Goal: Task Accomplishment & Management: Complete application form

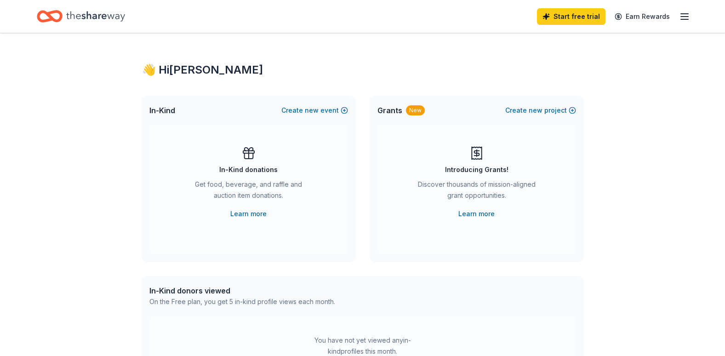
click at [244, 191] on div "Get food, beverage, and raffle and auction item donations." at bounding box center [248, 192] width 125 height 26
click at [314, 113] on span "new" at bounding box center [312, 110] width 14 height 11
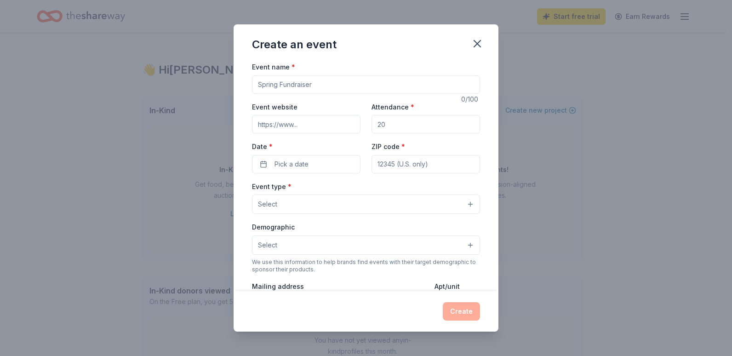
drag, startPoint x: 313, startPoint y: 86, endPoint x: 218, endPoint y: 86, distance: 95.7
click at [218, 86] on div "Create an event Event name * 0 /100 Event website Attendance * Date * Pick a da…" at bounding box center [366, 178] width 732 height 356
type input "Hullabaloo Huddle Silent Auction"
type input "75"
click at [267, 164] on button "Pick a date" at bounding box center [306, 164] width 109 height 18
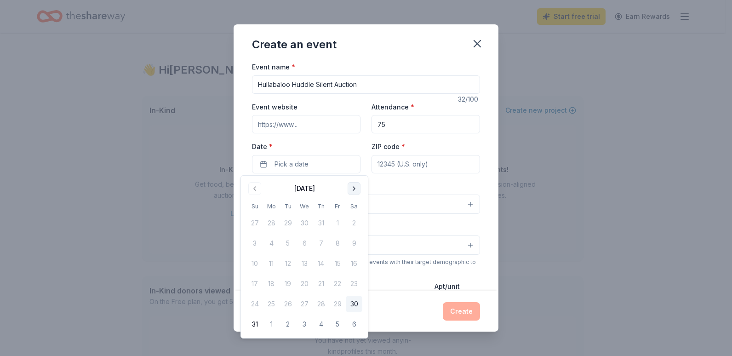
click at [358, 190] on button "Go to next month" at bounding box center [354, 188] width 13 height 13
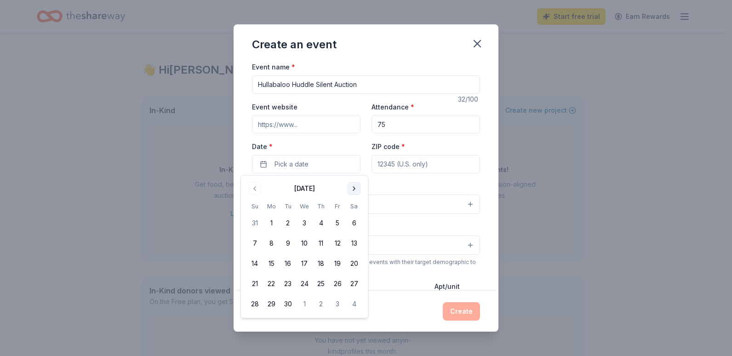
click at [358, 190] on button "Go to next month" at bounding box center [354, 188] width 13 height 13
click at [350, 281] on button "25" at bounding box center [354, 283] width 17 height 17
click at [439, 167] on input "ZIP code *" at bounding box center [426, 164] width 109 height 18
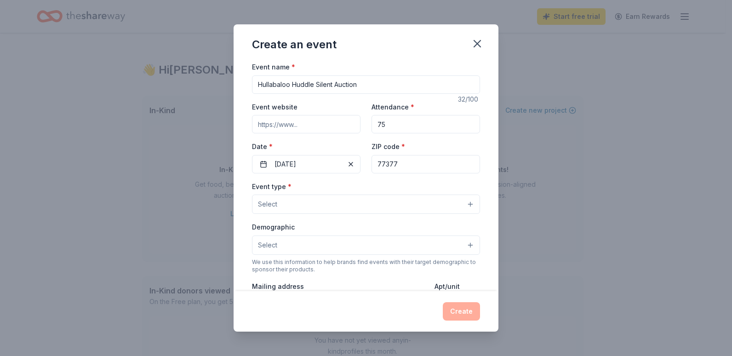
type input "77377"
click at [423, 202] on button "Select" at bounding box center [366, 204] width 228 height 19
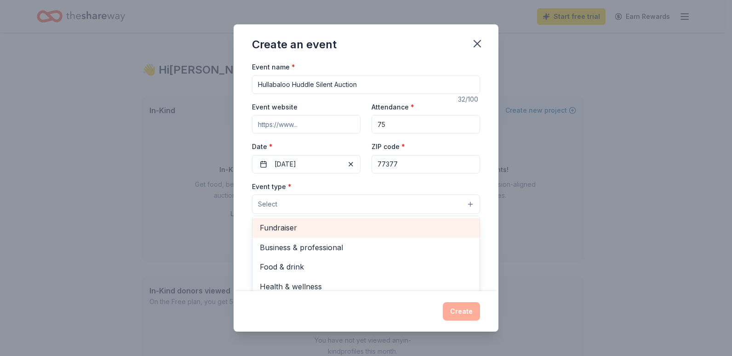
click at [396, 230] on span "Fundraiser" at bounding box center [366, 228] width 212 height 12
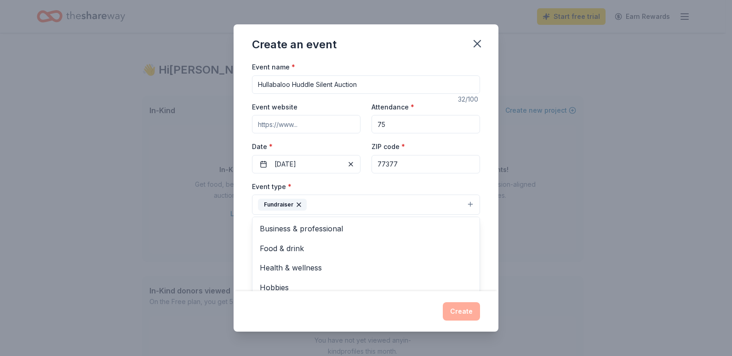
click at [485, 231] on div "Event name * Hullabaloo Huddle Silent Auction 32 /100 Event website Attendance …" at bounding box center [366, 176] width 265 height 230
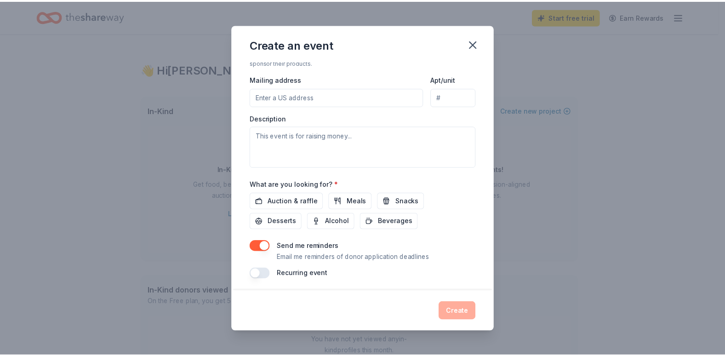
scroll to position [211, 0]
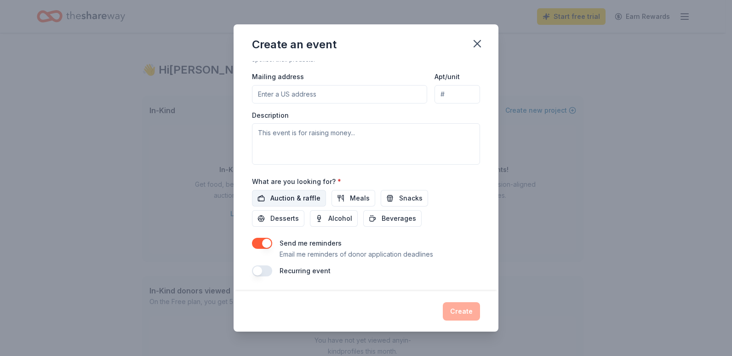
click at [290, 198] on span "Auction & raffle" at bounding box center [295, 198] width 50 height 11
click at [455, 310] on button "Create" at bounding box center [461, 311] width 37 height 18
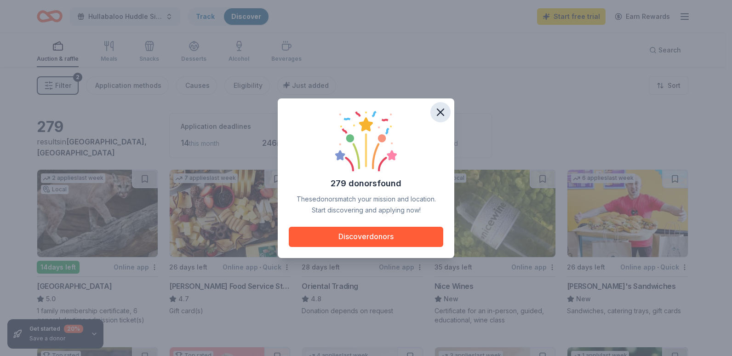
click at [443, 110] on icon "button" at bounding box center [440, 112] width 6 height 6
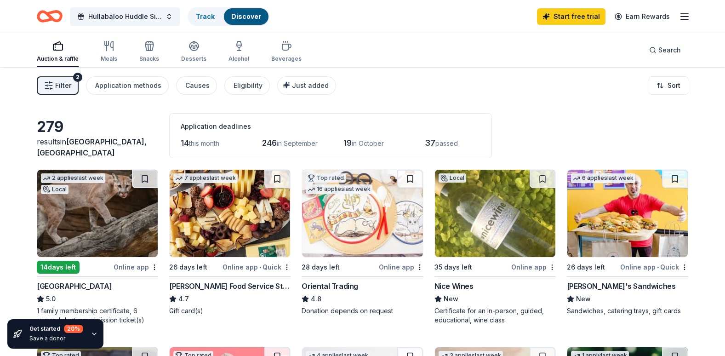
click at [112, 218] on img at bounding box center [97, 213] width 120 height 87
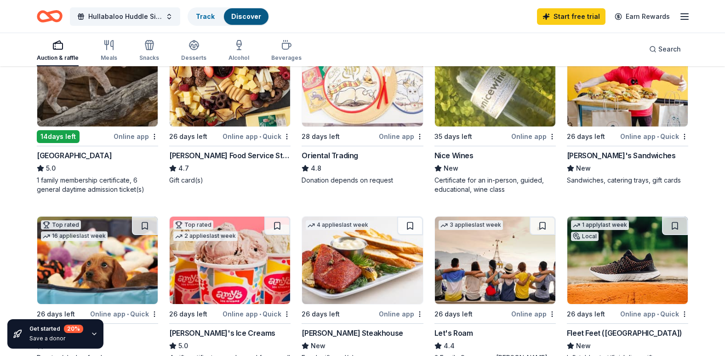
scroll to position [136, 0]
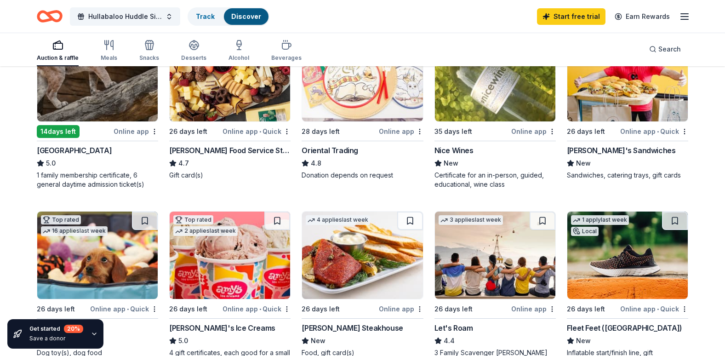
click at [476, 178] on div "Certificate for an in-person, guided, educational, wine class" at bounding box center [495, 180] width 121 height 18
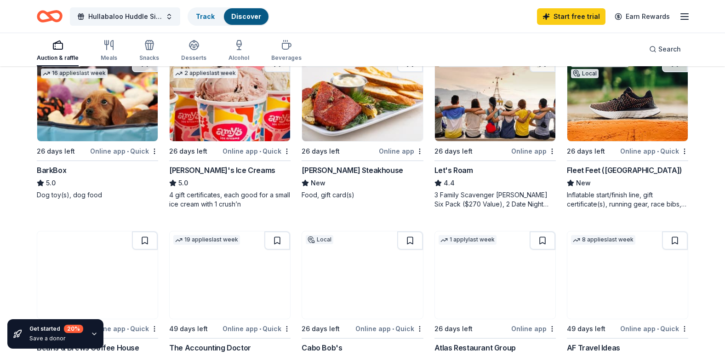
scroll to position [300, 0]
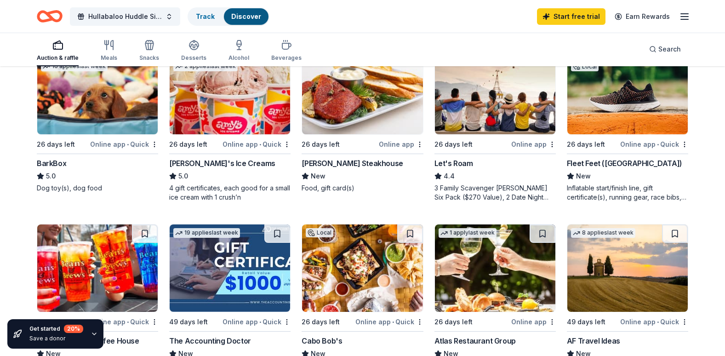
click at [360, 104] on img at bounding box center [362, 90] width 120 height 87
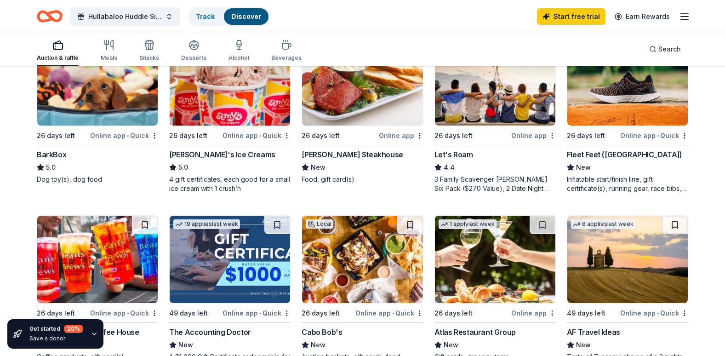
scroll to position [310, 0]
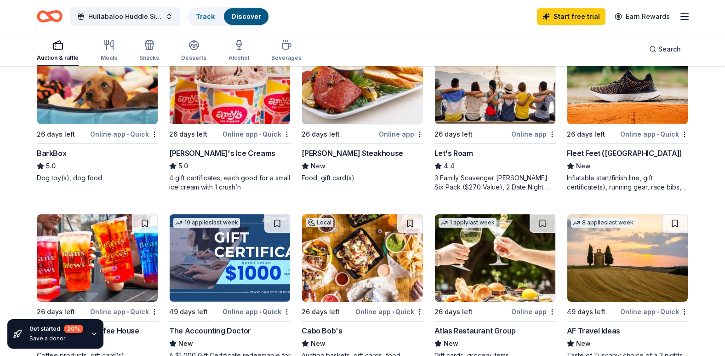
click at [641, 96] on img at bounding box center [628, 80] width 120 height 87
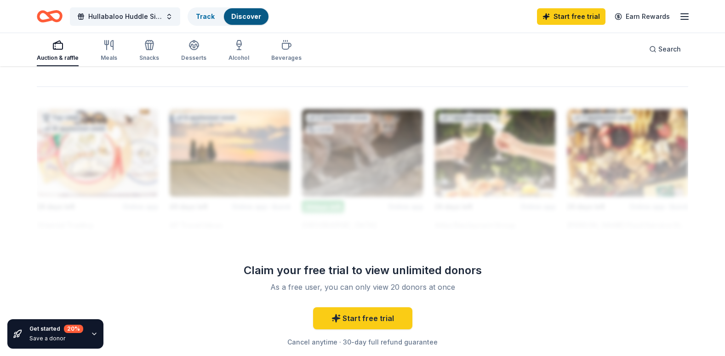
scroll to position [796, 0]
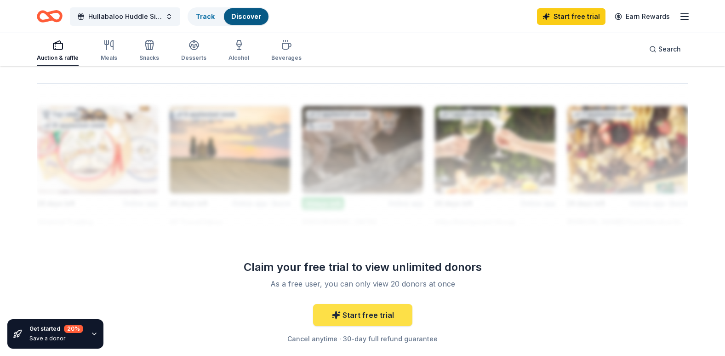
click at [355, 317] on link "Start free trial" at bounding box center [362, 315] width 99 height 22
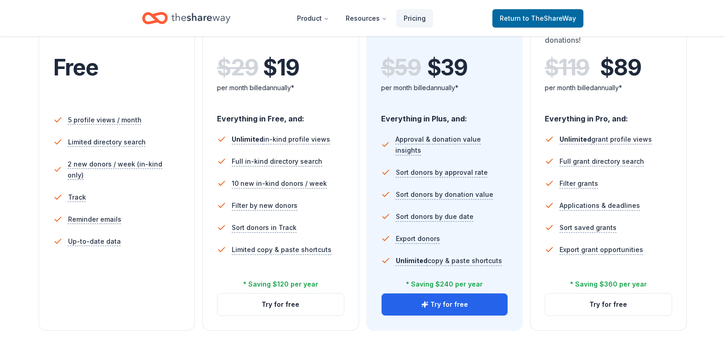
scroll to position [210, 0]
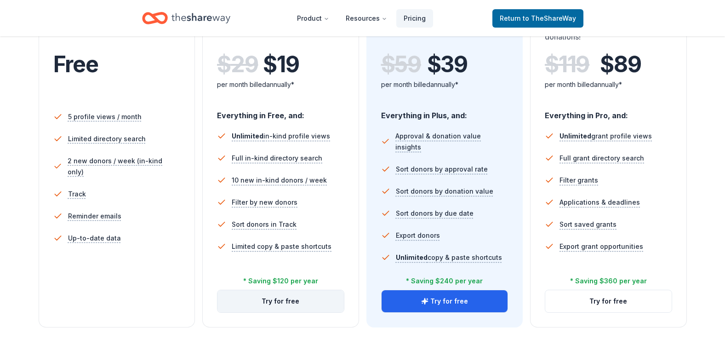
click at [288, 304] on button "Try for free" at bounding box center [281, 301] width 126 height 22
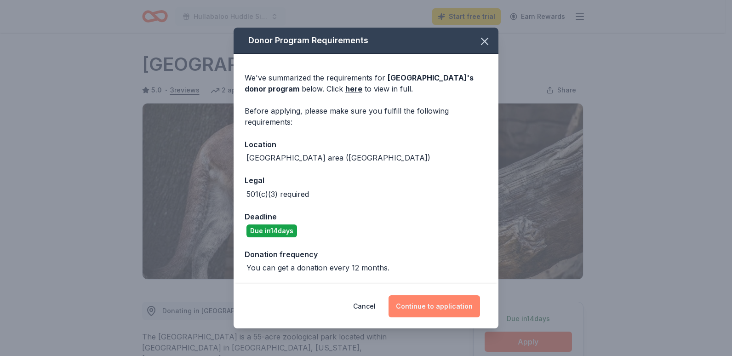
click at [447, 310] on button "Continue to application" at bounding box center [435, 306] width 92 height 22
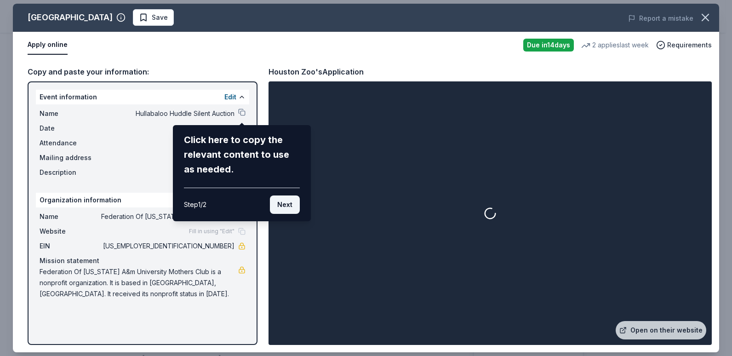
click at [285, 206] on button "Next" at bounding box center [285, 204] width 30 height 18
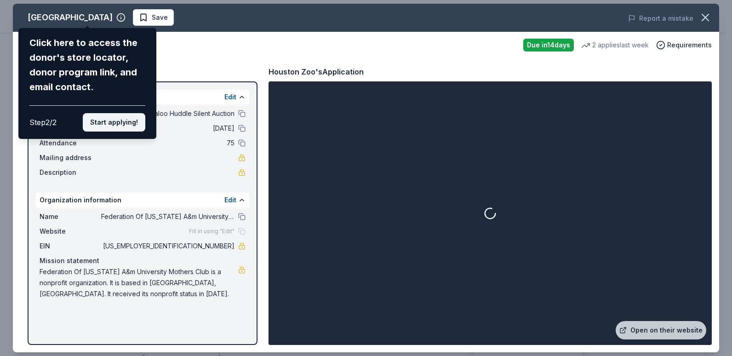
click at [127, 124] on button "Start applying!" at bounding box center [114, 122] width 63 height 18
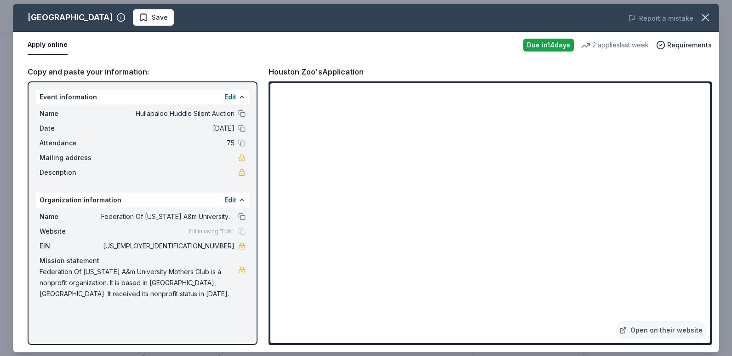
drag, startPoint x: 711, startPoint y: 219, endPoint x: 712, endPoint y: 250, distance: 30.4
click at [712, 250] on div "Open on their website" at bounding box center [490, 213] width 443 height 264
click at [705, 17] on icon "button" at bounding box center [705, 17] width 13 height 13
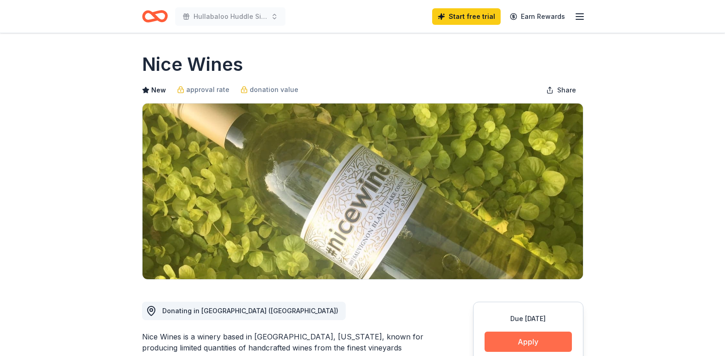
click at [512, 346] on button "Apply" at bounding box center [528, 342] width 87 height 20
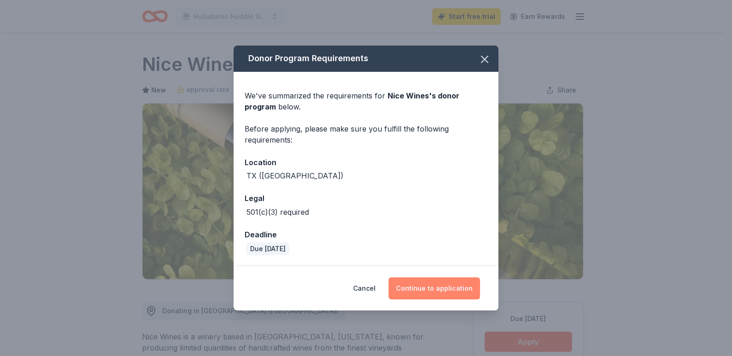
click at [433, 288] on button "Continue to application" at bounding box center [435, 288] width 92 height 22
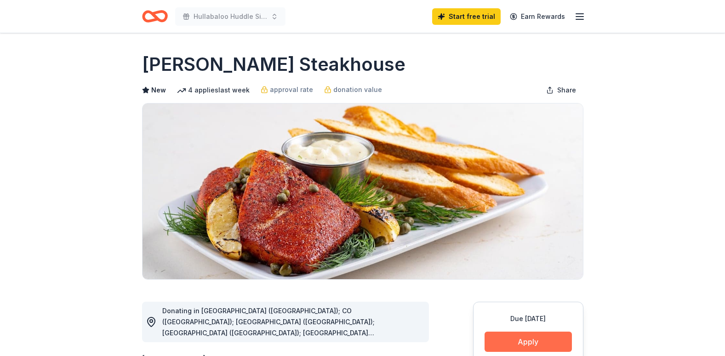
click at [509, 336] on button "Apply" at bounding box center [528, 342] width 87 height 20
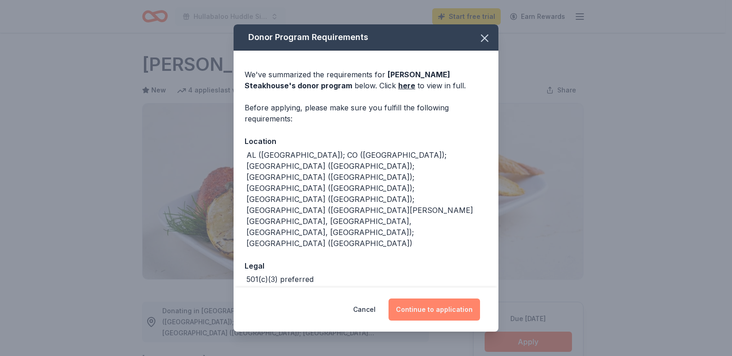
click at [430, 304] on button "Continue to application" at bounding box center [435, 309] width 92 height 22
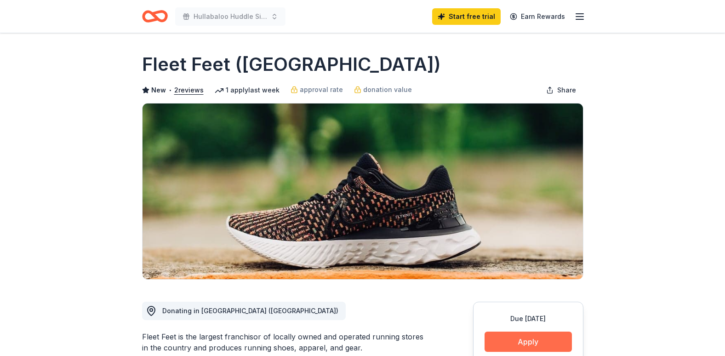
click at [524, 342] on button "Apply" at bounding box center [528, 342] width 87 height 20
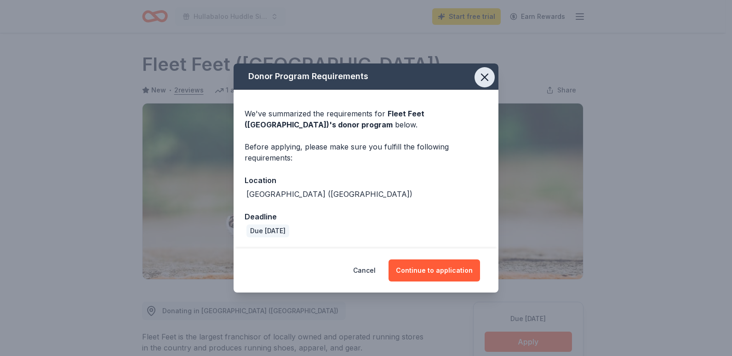
click at [486, 73] on icon "button" at bounding box center [484, 77] width 13 height 13
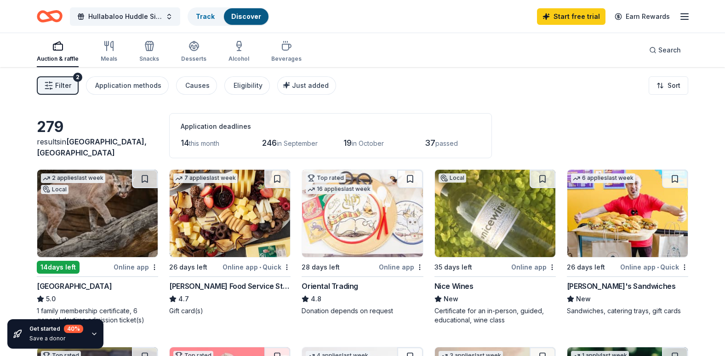
click at [53, 85] on icon "button" at bounding box center [48, 85] width 9 height 9
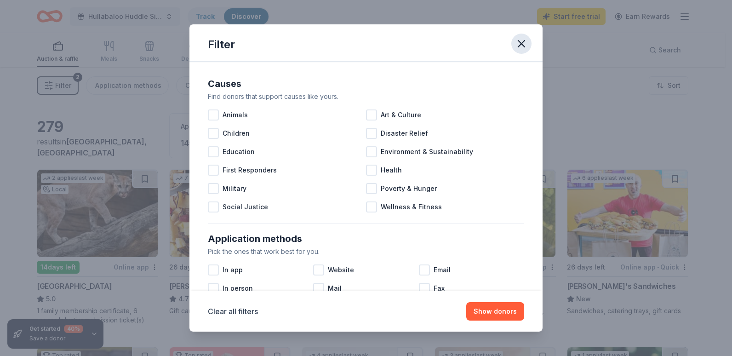
click at [522, 46] on icon "button" at bounding box center [521, 43] width 13 height 13
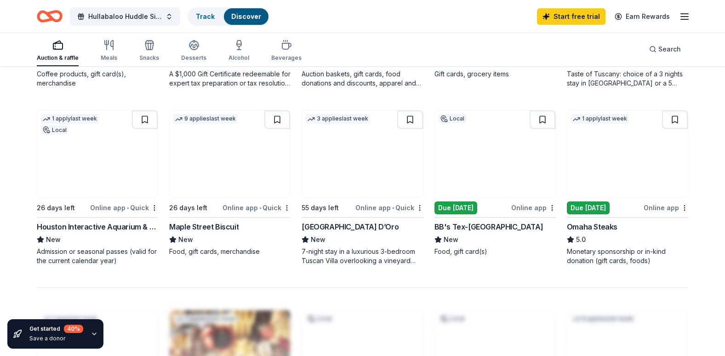
scroll to position [599, 0]
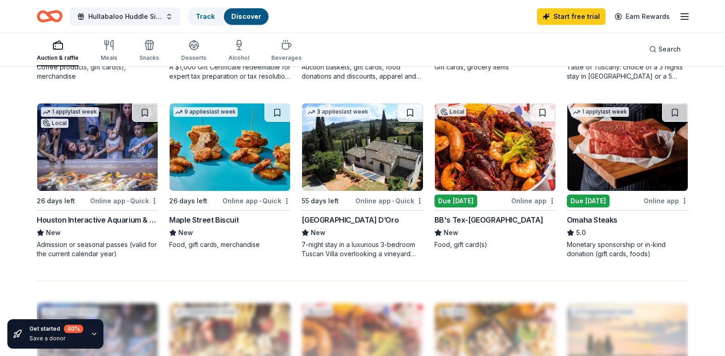
click at [630, 172] on img at bounding box center [628, 146] width 120 height 87
click at [580, 16] on link "Start free trial" at bounding box center [571, 16] width 69 height 17
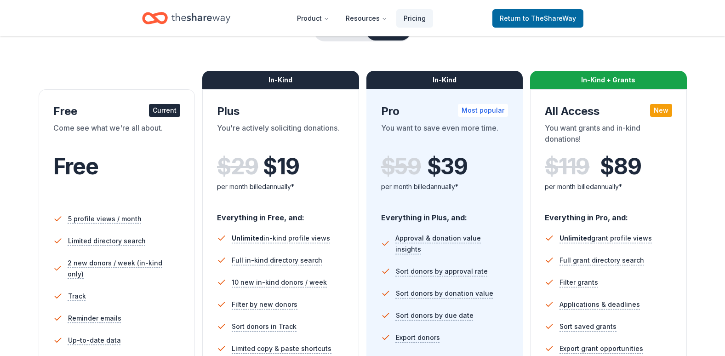
scroll to position [36, 0]
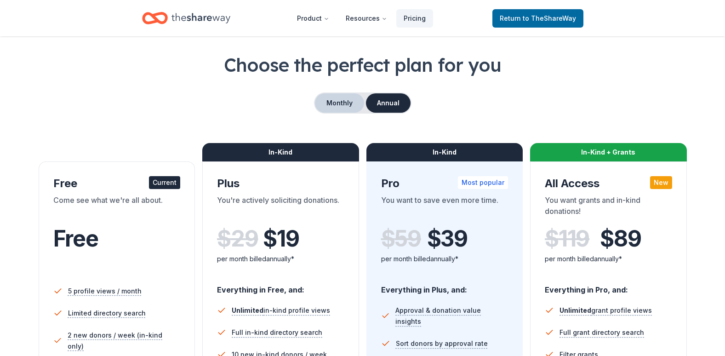
click at [335, 103] on button "Monthly" at bounding box center [339, 102] width 49 height 19
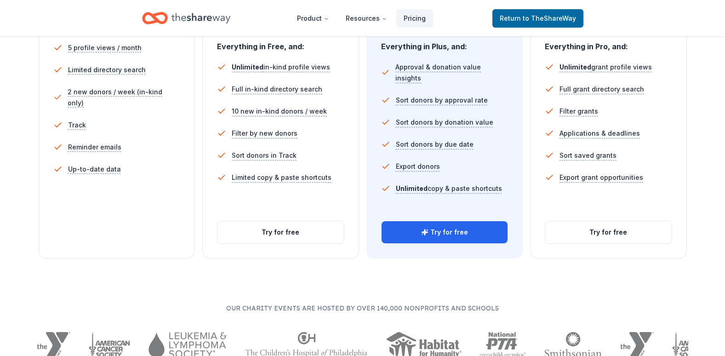
scroll to position [276, 0]
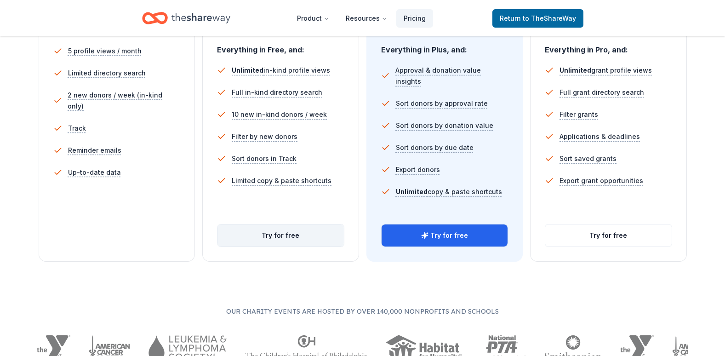
click at [273, 232] on button "Try for free" at bounding box center [281, 235] width 126 height 22
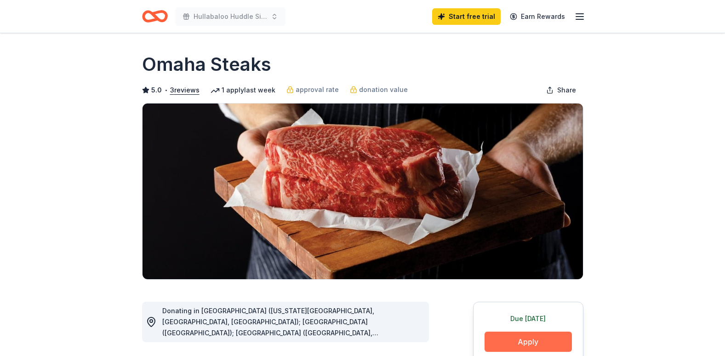
click at [529, 340] on button "Apply" at bounding box center [528, 342] width 87 height 20
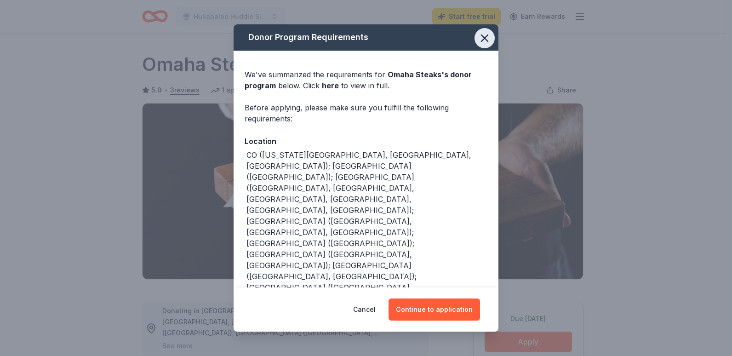
click at [478, 34] on icon "button" at bounding box center [484, 38] width 13 height 13
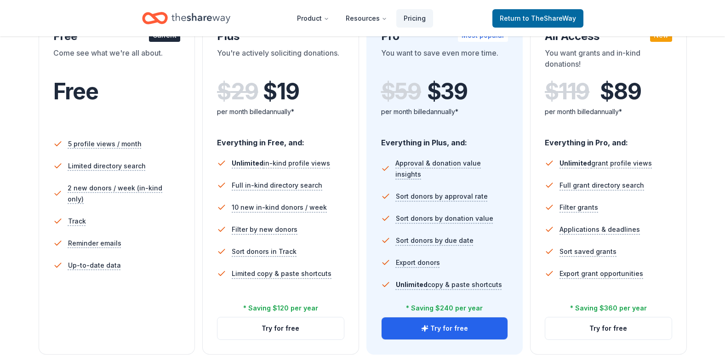
scroll to position [186, 0]
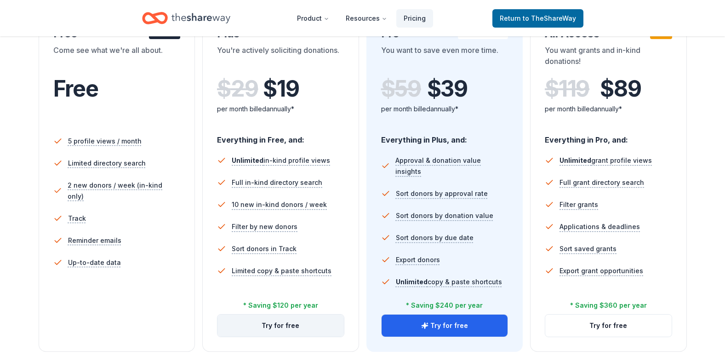
click at [270, 330] on button "Try for free" at bounding box center [281, 326] width 126 height 22
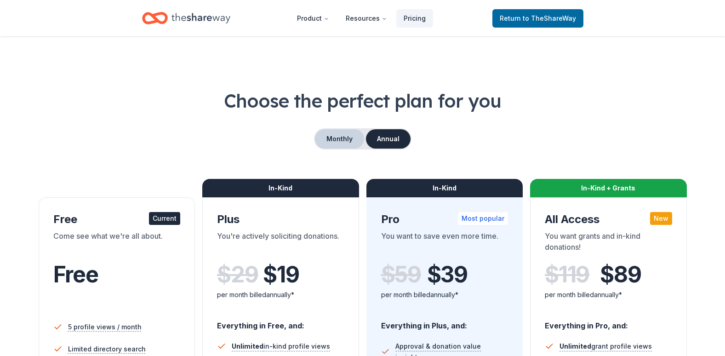
click at [353, 134] on button "Monthly" at bounding box center [339, 138] width 49 height 19
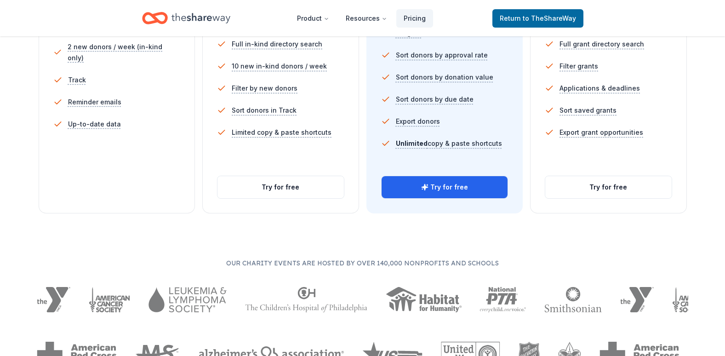
scroll to position [312, 0]
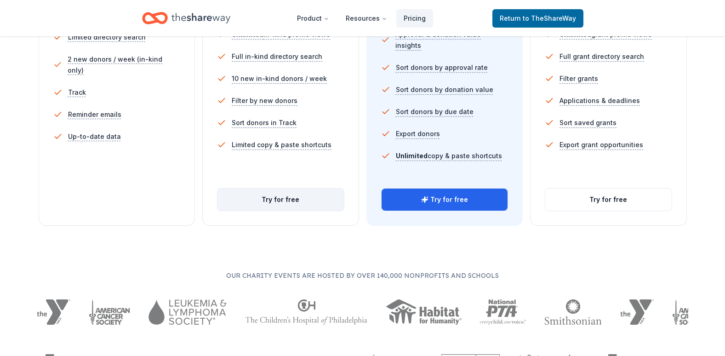
click at [287, 203] on button "Try for free" at bounding box center [281, 200] width 126 height 22
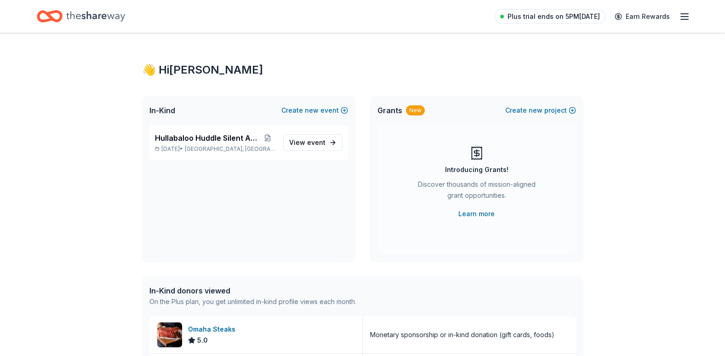
click at [550, 17] on span "Plus trial ends on 5PM[DATE]" at bounding box center [554, 16] width 92 height 11
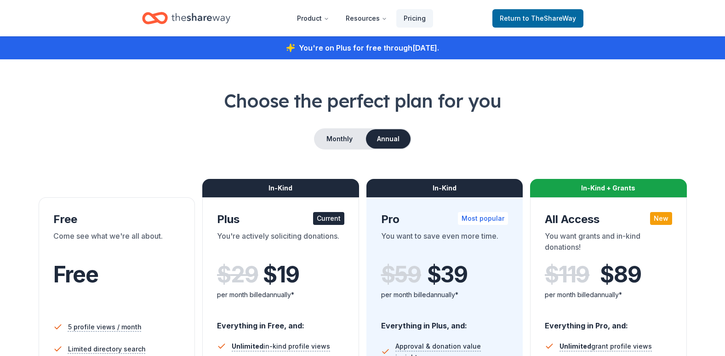
click at [192, 20] on icon "Home" at bounding box center [201, 18] width 59 height 19
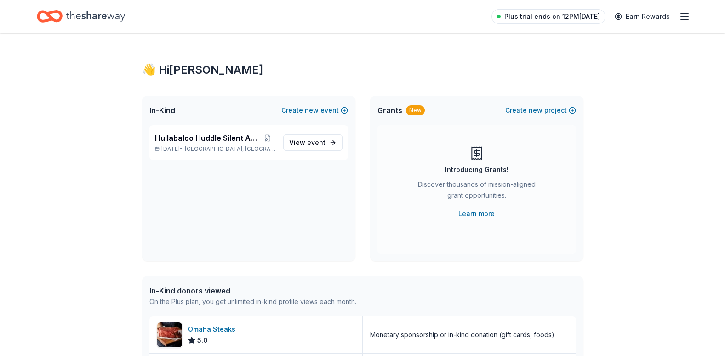
click at [562, 17] on span "Plus trial ends on 12PM, 9/6" at bounding box center [553, 16] width 96 height 11
click at [683, 20] on icon "button" at bounding box center [684, 16] width 11 height 11
click at [683, 19] on line "button" at bounding box center [684, 19] width 7 height 0
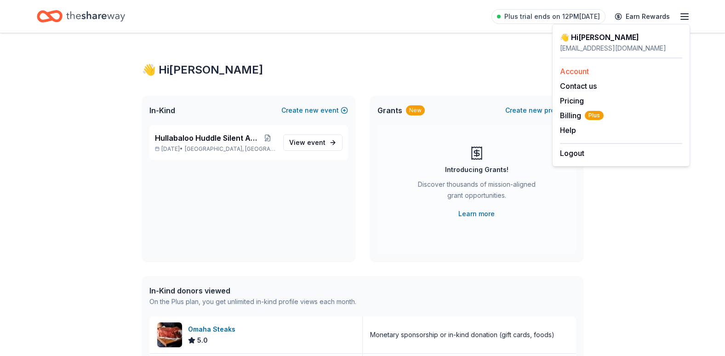
click at [584, 73] on link "Account" at bounding box center [574, 71] width 29 height 9
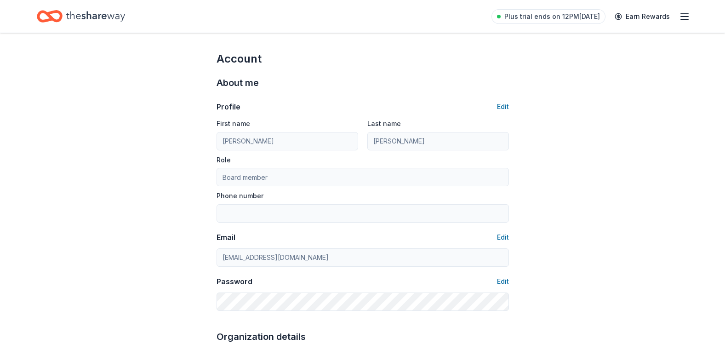
click at [682, 15] on icon "button" at bounding box center [684, 16] width 11 height 11
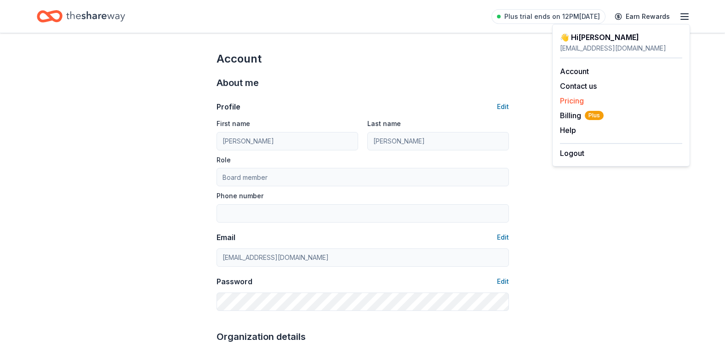
click at [571, 99] on link "Pricing" at bounding box center [572, 100] width 24 height 9
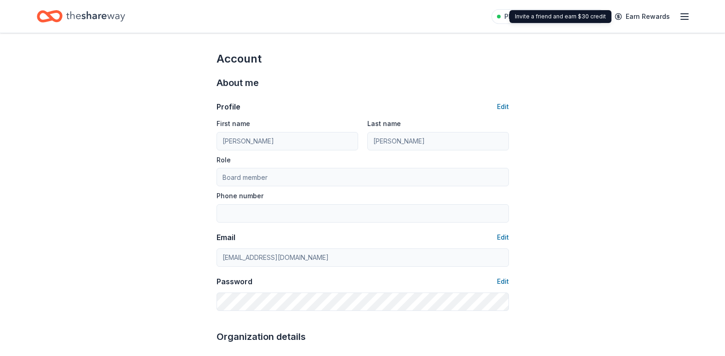
click at [683, 18] on icon "button" at bounding box center [684, 16] width 11 height 11
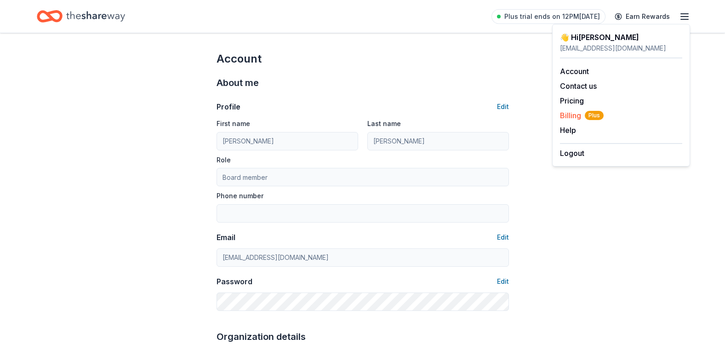
click at [572, 116] on span "Billing Plus" at bounding box center [582, 115] width 44 height 11
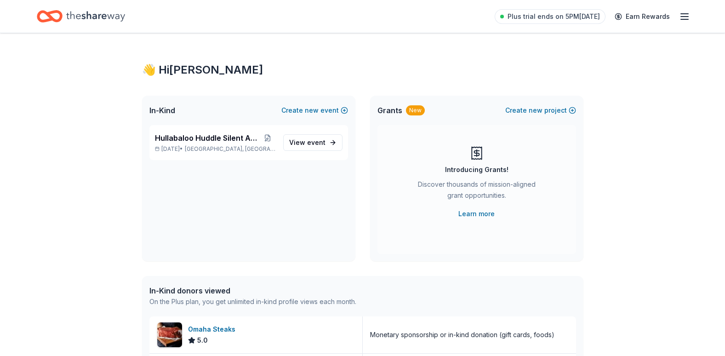
click at [90, 18] on icon "Home" at bounding box center [95, 16] width 59 height 19
click at [95, 9] on icon "Home" at bounding box center [95, 16] width 59 height 19
click at [93, 17] on icon "Home" at bounding box center [95, 16] width 59 height 10
click at [38, 11] on icon "Home" at bounding box center [50, 17] width 26 height 22
click at [304, 136] on link "View event" at bounding box center [312, 142] width 59 height 17
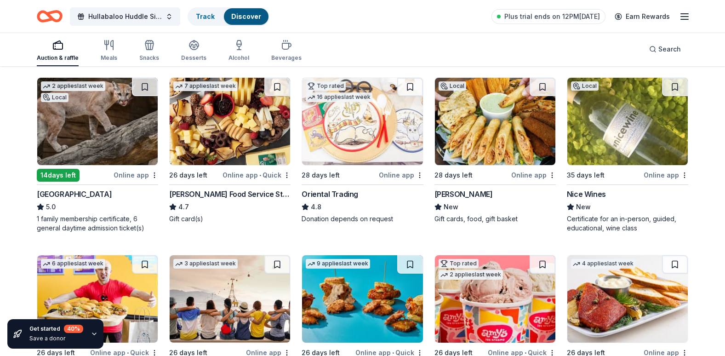
scroll to position [93, 0]
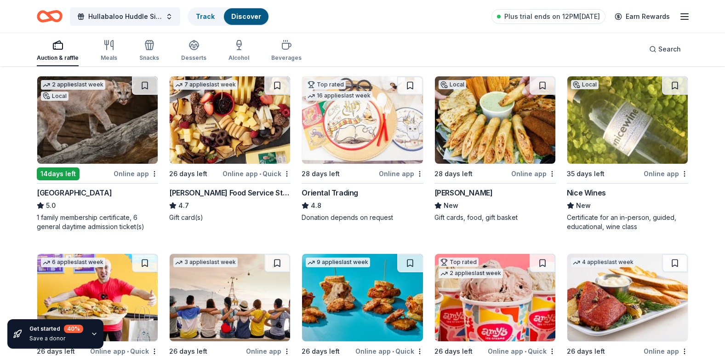
click at [490, 125] on img at bounding box center [495, 119] width 120 height 87
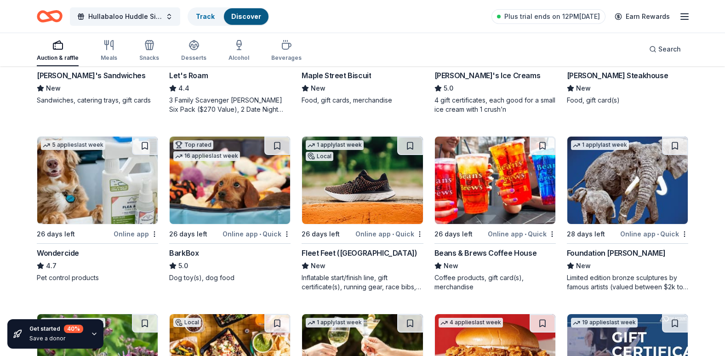
scroll to position [383, 0]
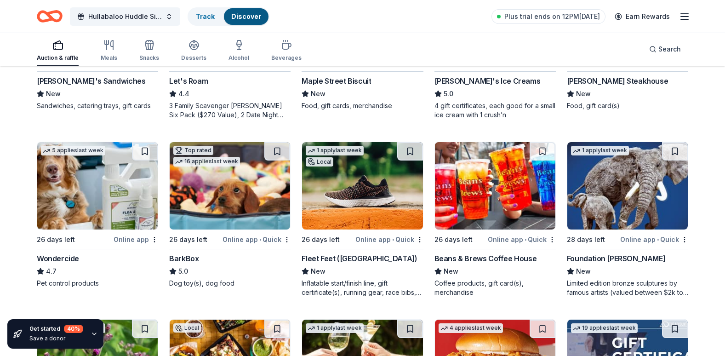
click at [361, 187] on img at bounding box center [362, 185] width 120 height 87
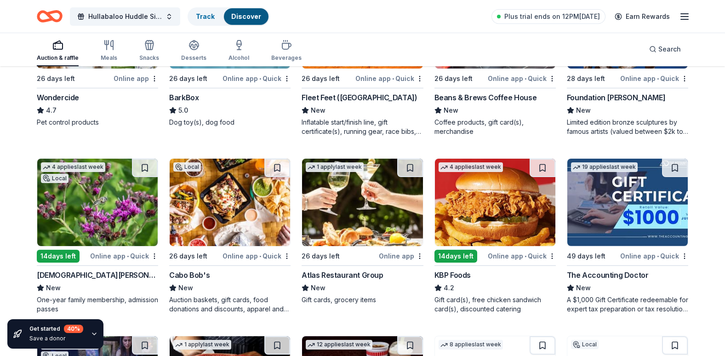
scroll to position [563, 0]
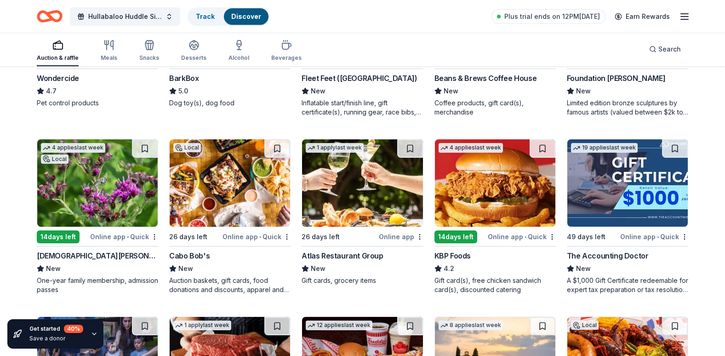
click at [101, 192] on img at bounding box center [97, 182] width 120 height 87
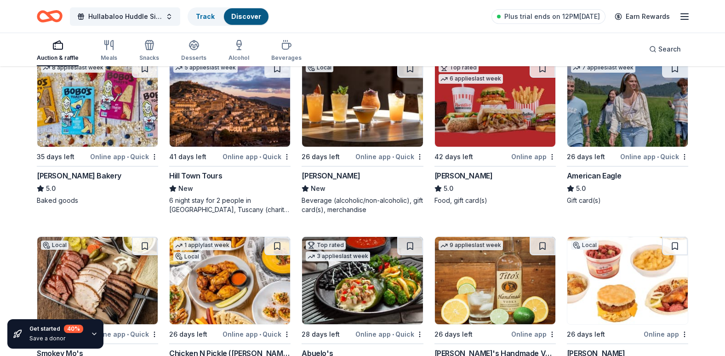
scroll to position [1180, 0]
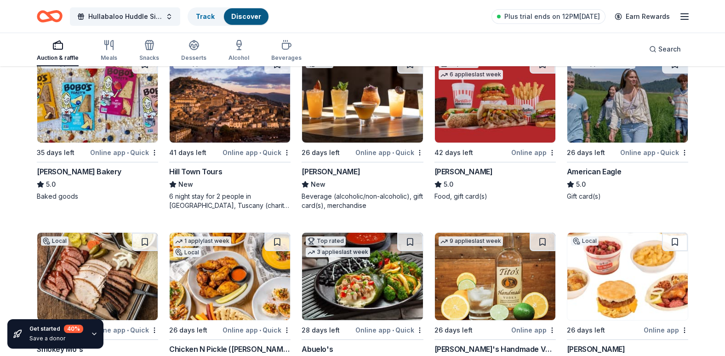
click at [490, 107] on img at bounding box center [495, 98] width 120 height 87
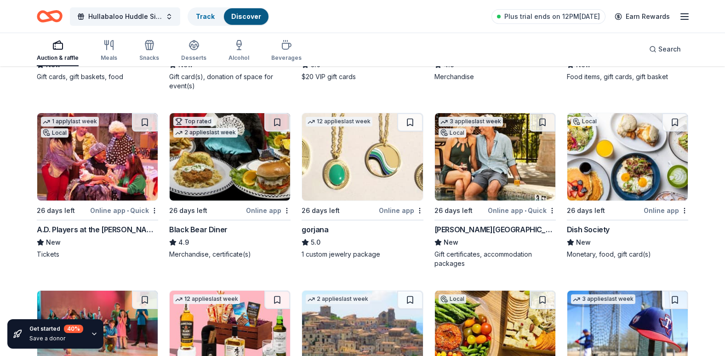
scroll to position [1529, 0]
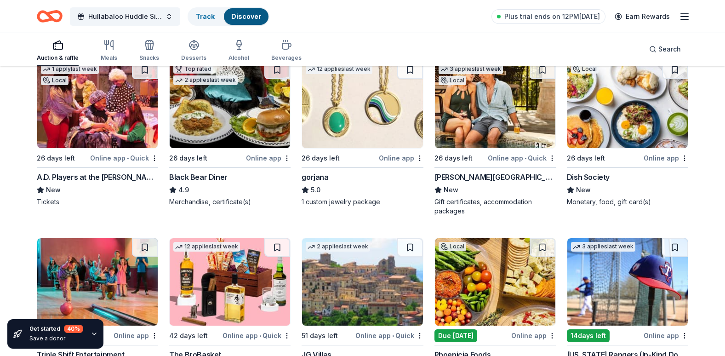
click at [487, 126] on img at bounding box center [495, 104] width 120 height 87
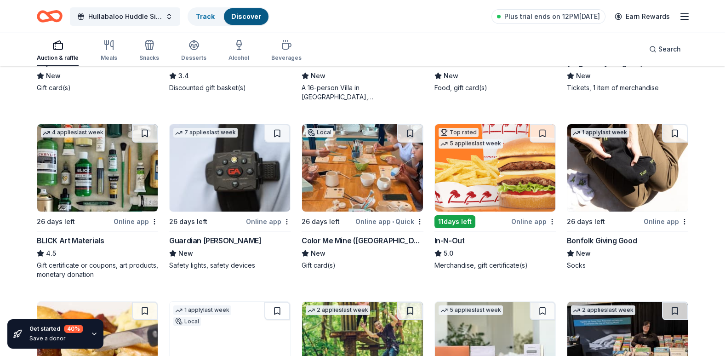
scroll to position [1827, 0]
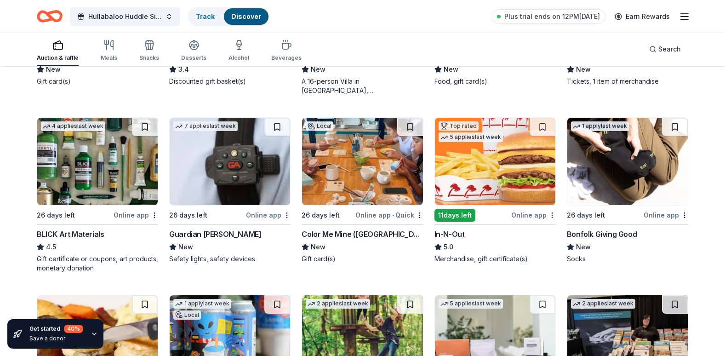
click at [486, 189] on img at bounding box center [495, 161] width 120 height 87
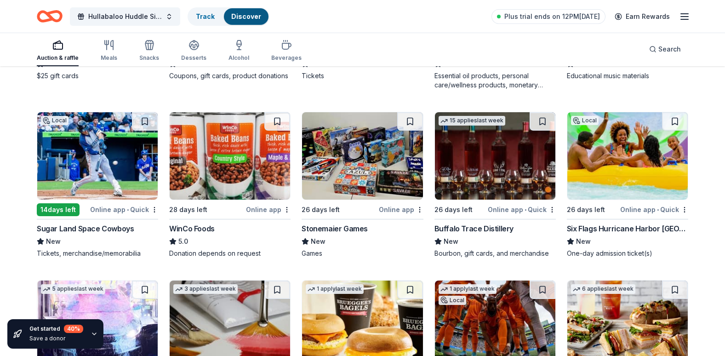
scroll to position [2203, 0]
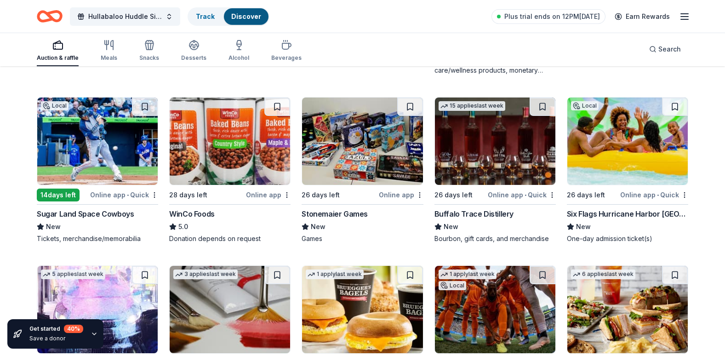
click at [83, 147] on img at bounding box center [97, 141] width 120 height 87
click at [651, 166] on img at bounding box center [628, 141] width 120 height 87
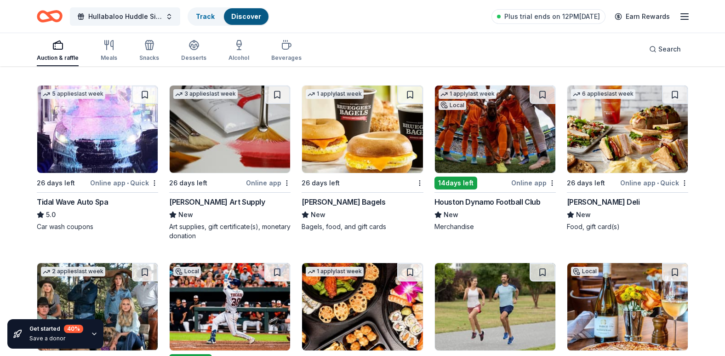
scroll to position [2391, 0]
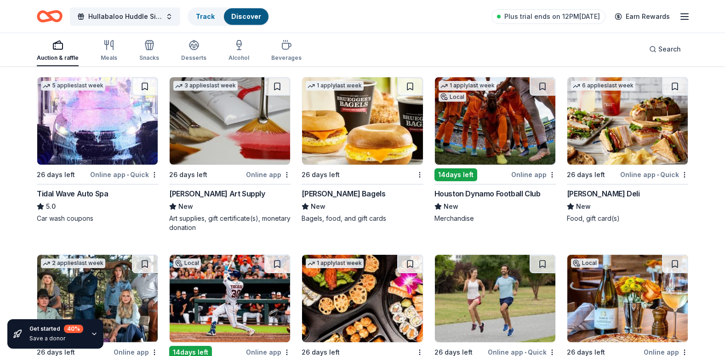
click at [508, 131] on img at bounding box center [495, 120] width 120 height 87
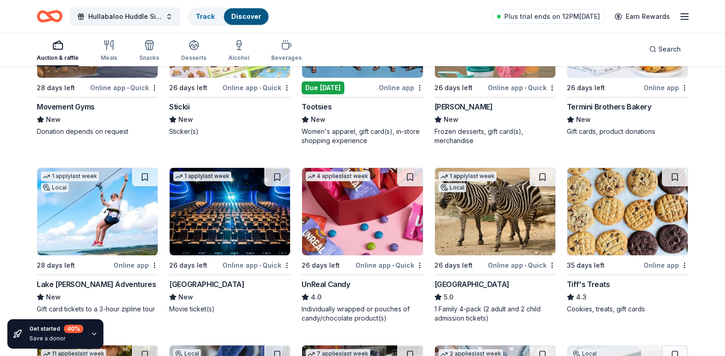
scroll to position [2483, 0]
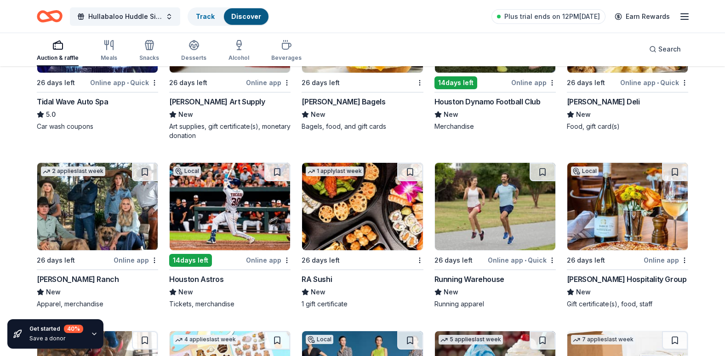
click at [619, 218] on img at bounding box center [628, 206] width 120 height 87
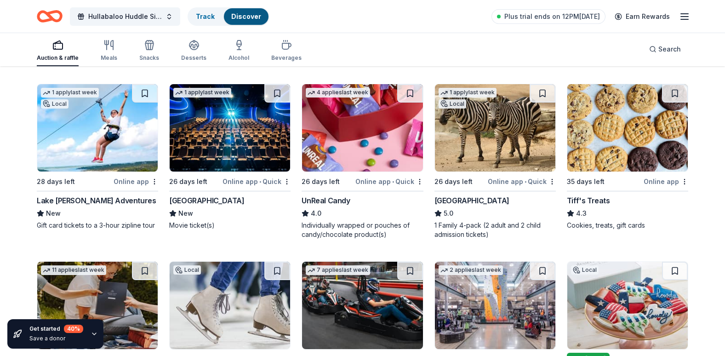
scroll to position [2917, 0]
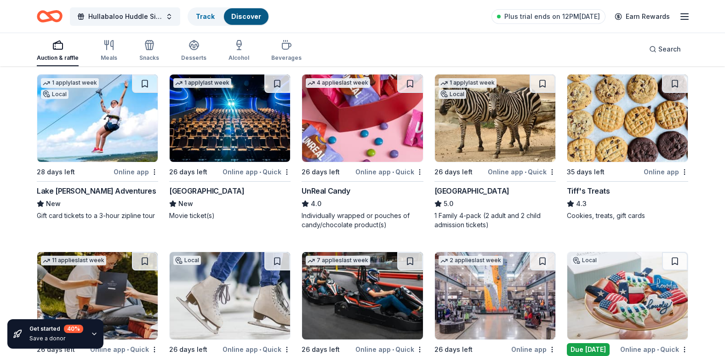
click at [638, 139] on img at bounding box center [628, 118] width 120 height 87
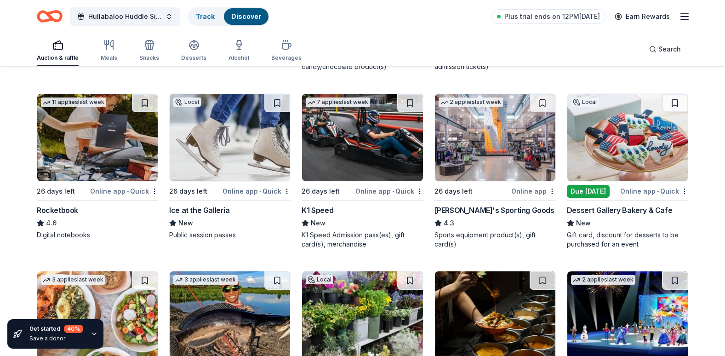
scroll to position [3111, 0]
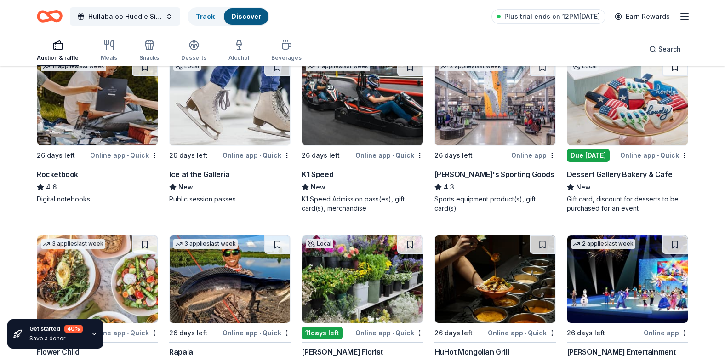
click at [490, 114] on img at bounding box center [495, 101] width 120 height 87
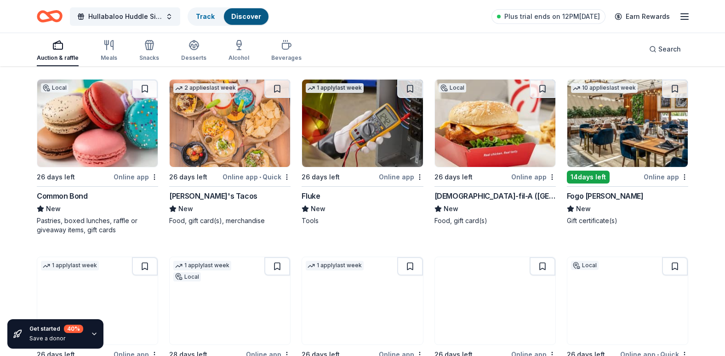
scroll to position [3983, 0]
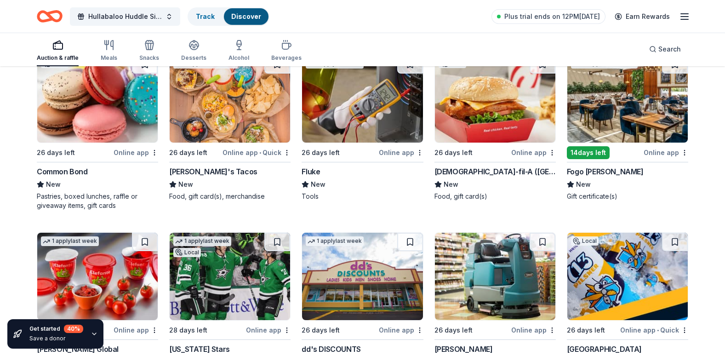
click at [235, 110] on img at bounding box center [230, 98] width 120 height 87
click at [506, 109] on img at bounding box center [495, 98] width 120 height 87
click at [488, 117] on img at bounding box center [495, 98] width 120 height 87
click at [621, 113] on img at bounding box center [628, 98] width 120 height 87
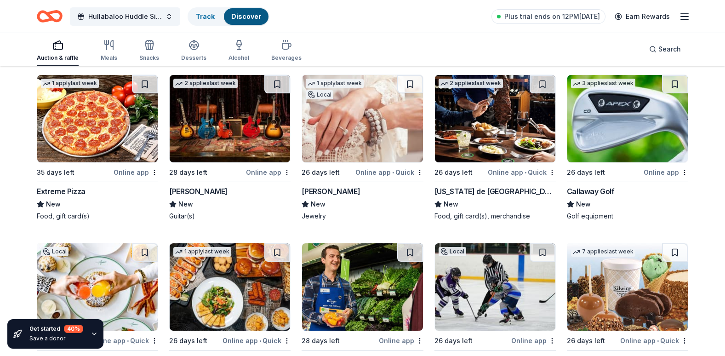
scroll to position [4329, 0]
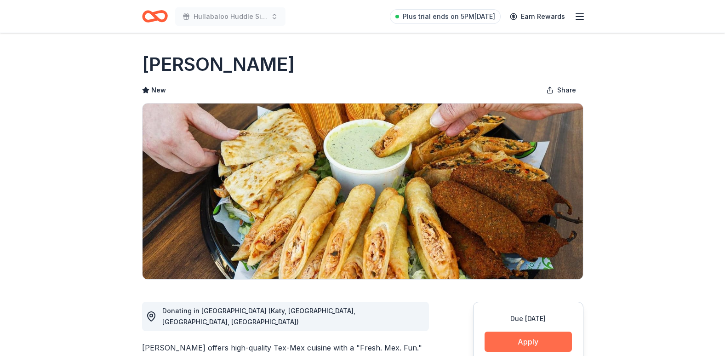
click at [526, 340] on button "Apply" at bounding box center [528, 342] width 87 height 20
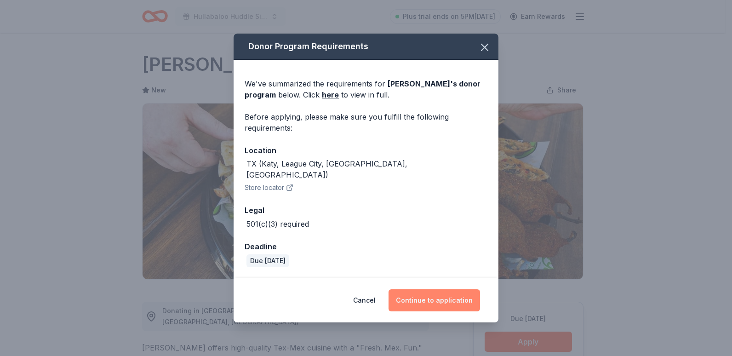
click at [430, 297] on button "Continue to application" at bounding box center [435, 300] width 92 height 22
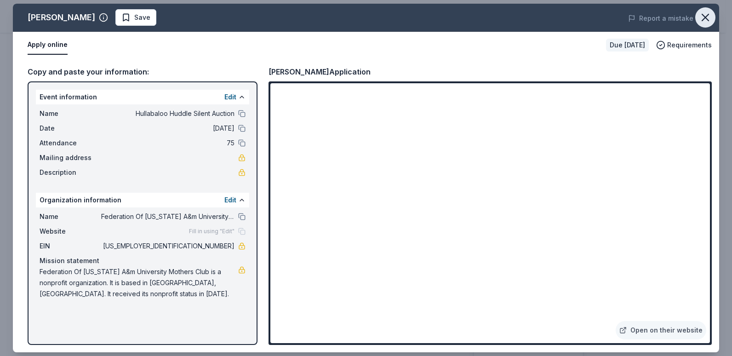
click at [706, 20] on icon "button" at bounding box center [705, 17] width 13 height 13
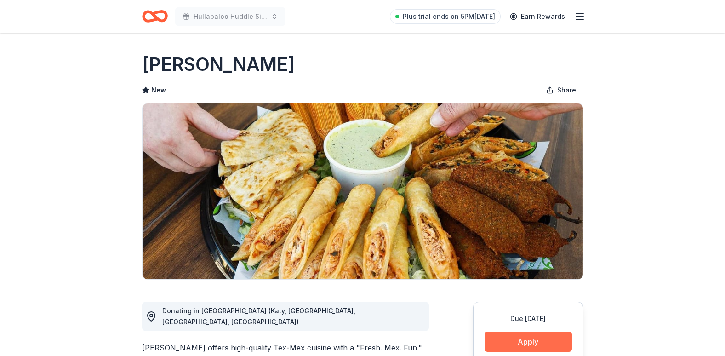
click at [529, 341] on button "Apply" at bounding box center [528, 342] width 87 height 20
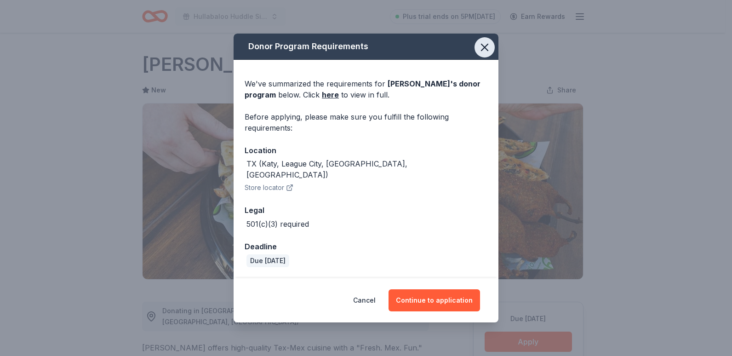
click at [484, 54] on icon "button" at bounding box center [484, 47] width 13 height 13
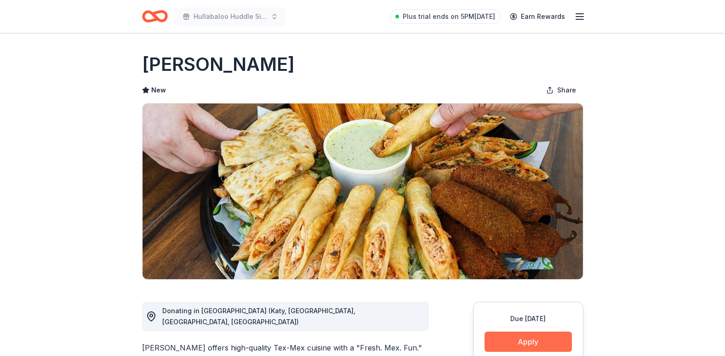
click at [536, 339] on button "Apply" at bounding box center [528, 342] width 87 height 20
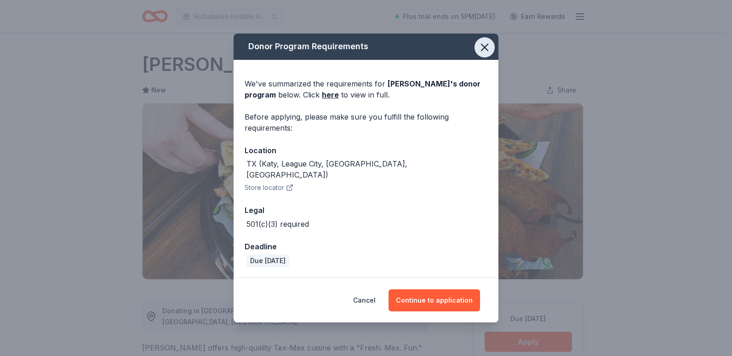
click at [486, 43] on button "button" at bounding box center [485, 47] width 20 height 20
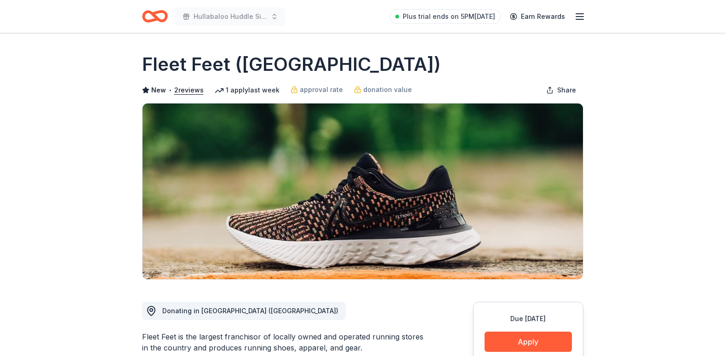
click at [525, 340] on button "Apply" at bounding box center [528, 342] width 87 height 20
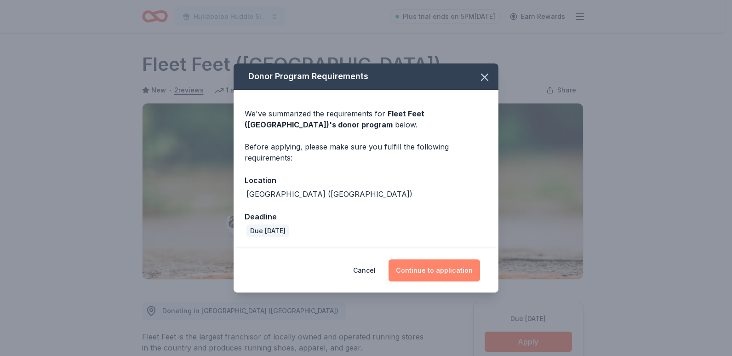
click at [430, 270] on button "Continue to application" at bounding box center [435, 270] width 92 height 22
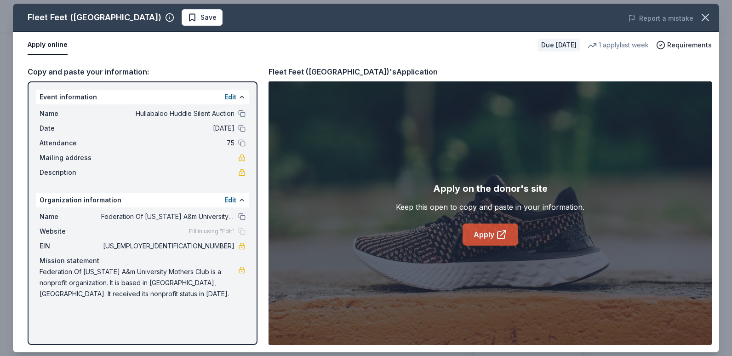
click at [493, 236] on link "Apply" at bounding box center [491, 235] width 56 height 22
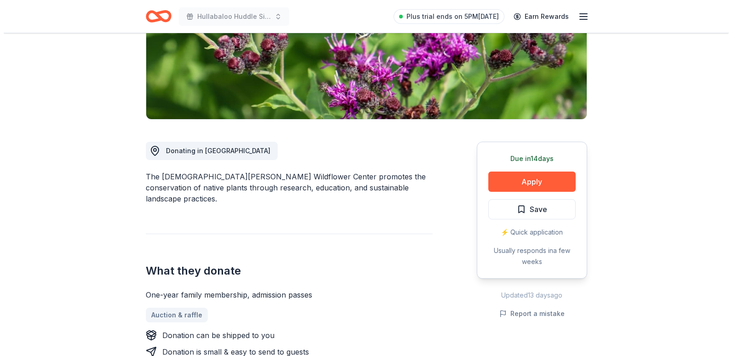
scroll to position [188, 0]
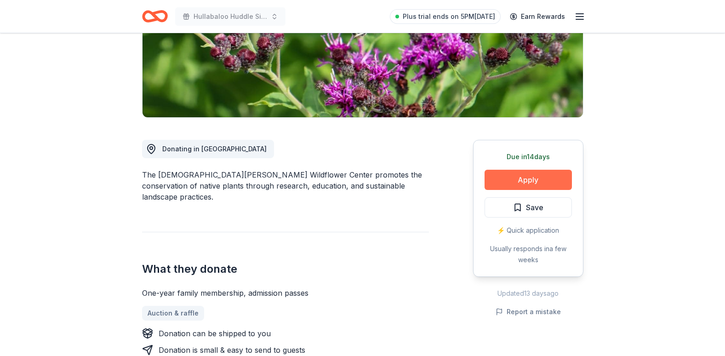
click at [520, 170] on button "Apply" at bounding box center [528, 180] width 87 height 20
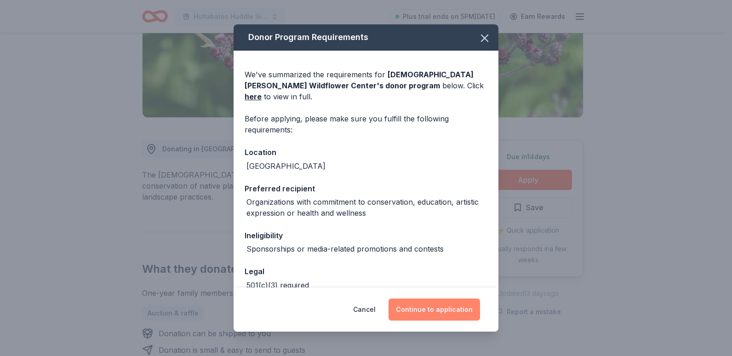
click at [417, 311] on button "Continue to application" at bounding box center [435, 309] width 92 height 22
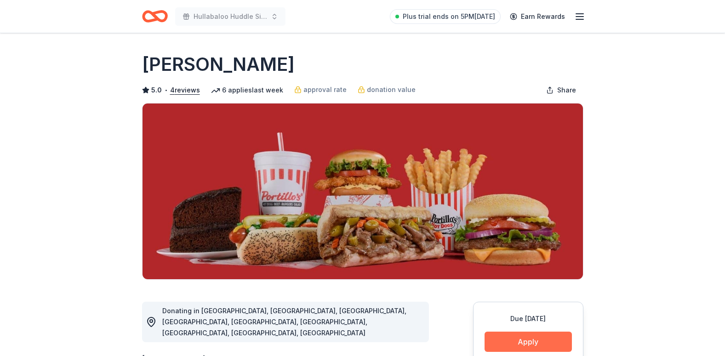
click at [527, 337] on button "Apply" at bounding box center [528, 342] width 87 height 20
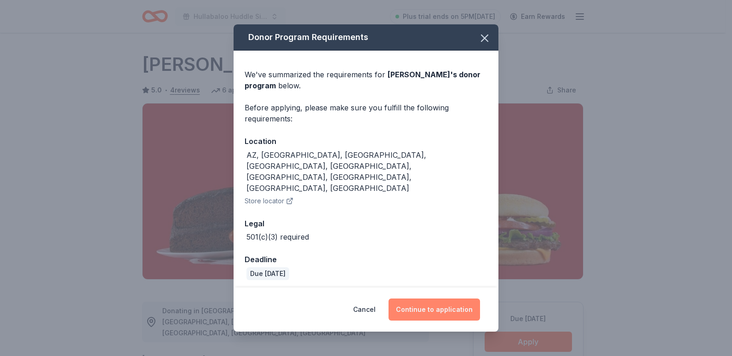
click at [433, 298] on button "Continue to application" at bounding box center [435, 309] width 92 height 22
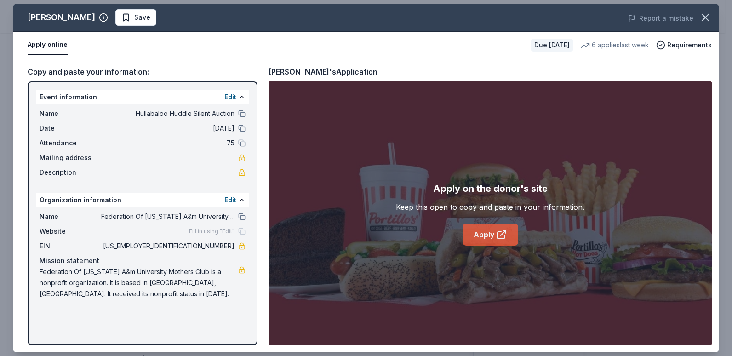
click at [499, 230] on icon at bounding box center [501, 234] width 11 height 11
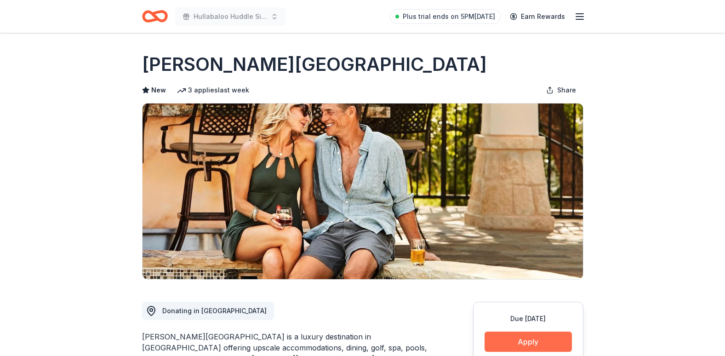
click at [512, 350] on button "Apply" at bounding box center [528, 342] width 87 height 20
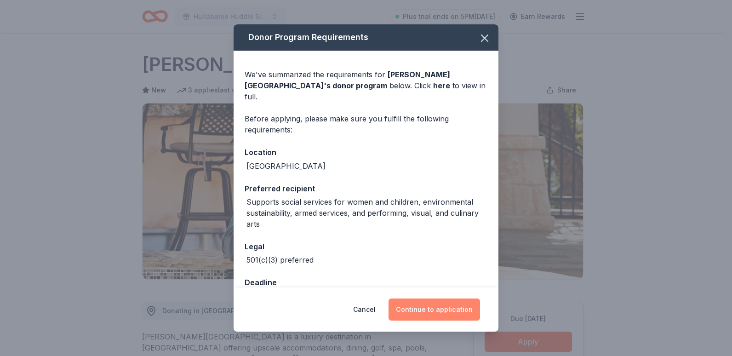
click at [448, 310] on button "Continue to application" at bounding box center [435, 309] width 92 height 22
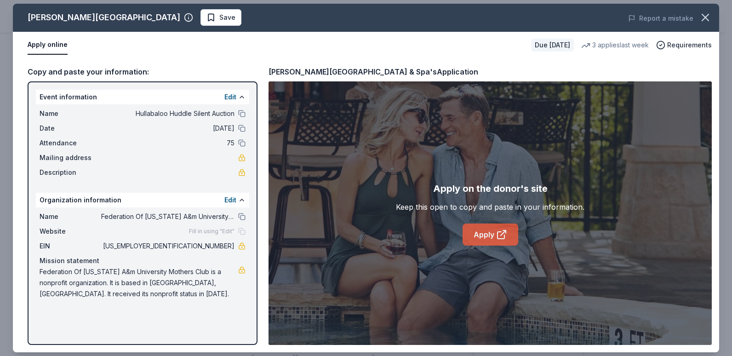
click at [495, 238] on link "Apply" at bounding box center [491, 235] width 56 height 22
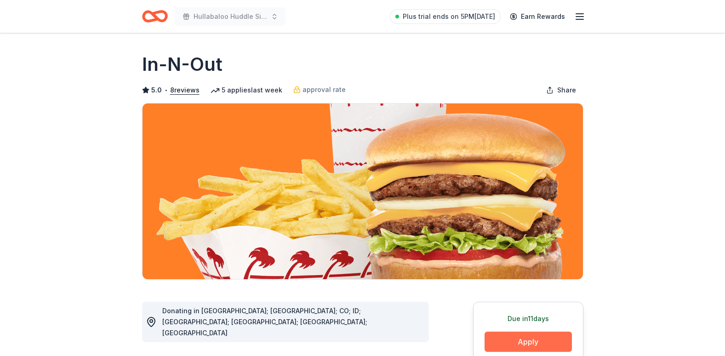
click at [512, 339] on button "Apply" at bounding box center [528, 342] width 87 height 20
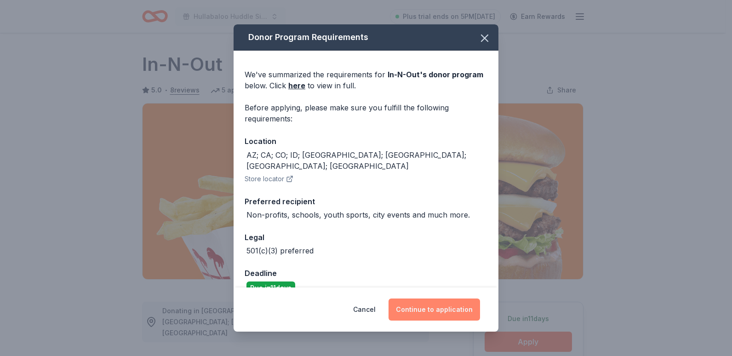
click at [437, 306] on button "Continue to application" at bounding box center [435, 309] width 92 height 22
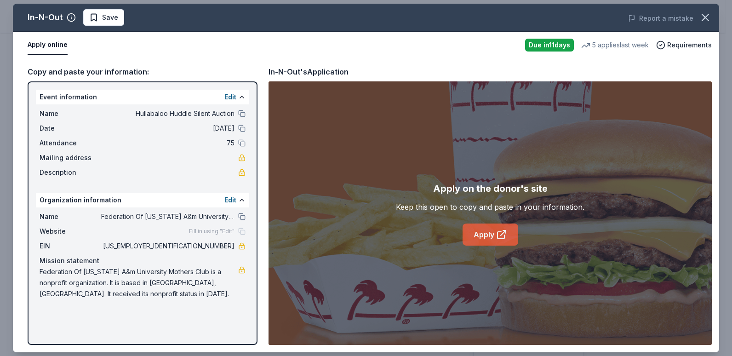
click at [486, 230] on link "Apply" at bounding box center [491, 235] width 56 height 22
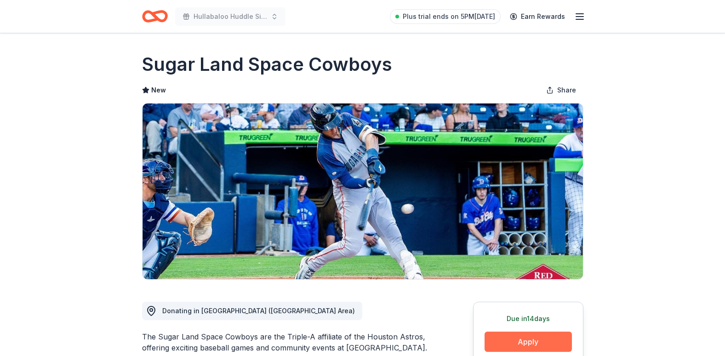
click at [509, 341] on button "Apply" at bounding box center [528, 342] width 87 height 20
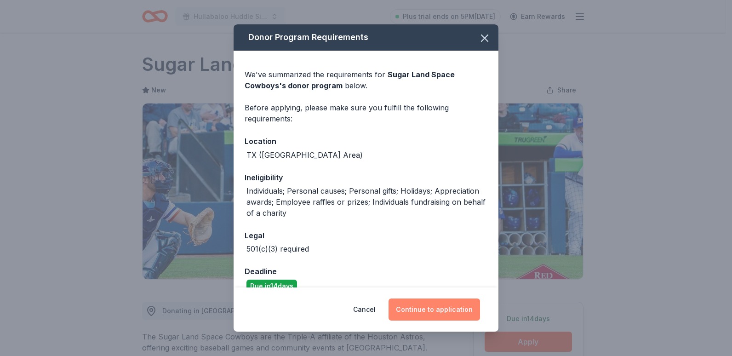
click at [426, 306] on button "Continue to application" at bounding box center [435, 309] width 92 height 22
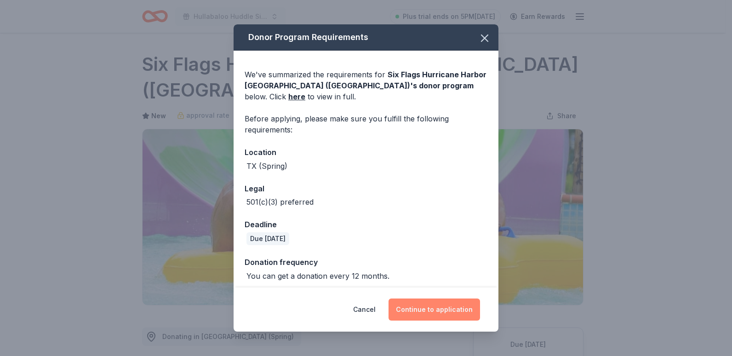
click at [422, 311] on button "Continue to application" at bounding box center [435, 309] width 92 height 22
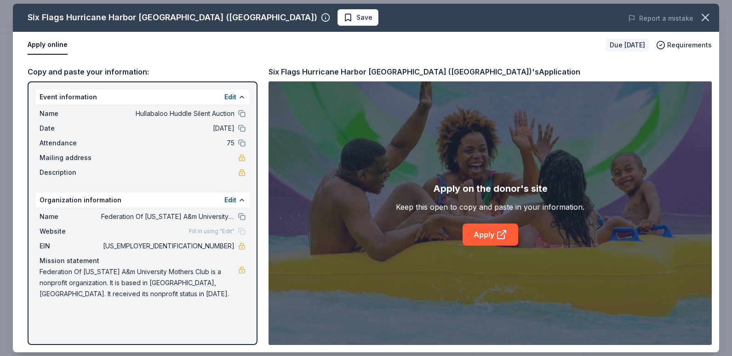
click at [493, 221] on div "Apply on the donor's site Keep this open to copy and paste in your information.…" at bounding box center [490, 213] width 189 height 64
click at [487, 241] on link "Apply" at bounding box center [491, 235] width 56 height 22
click at [486, 233] on link "Apply" at bounding box center [491, 235] width 56 height 22
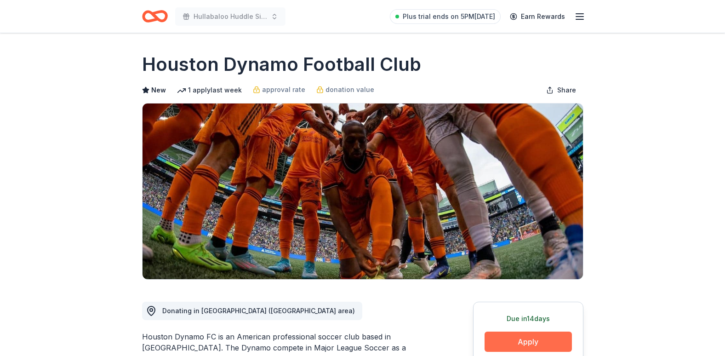
click at [524, 341] on button "Apply" at bounding box center [528, 342] width 87 height 20
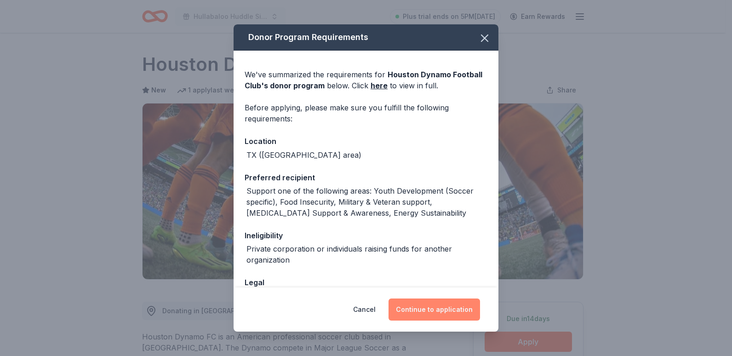
click at [441, 302] on button "Continue to application" at bounding box center [435, 309] width 92 height 22
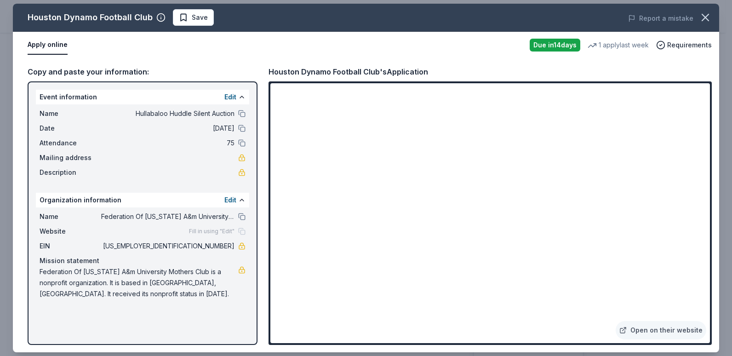
drag, startPoint x: 712, startPoint y: 151, endPoint x: 712, endPoint y: 185, distance: 34.0
click at [712, 185] on div "Copy and paste your information: Event information Edit Name Hullabaloo Huddle …" at bounding box center [366, 205] width 706 height 294
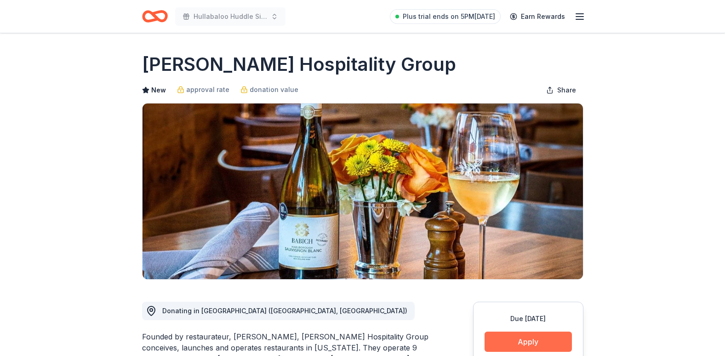
click at [514, 339] on button "Apply" at bounding box center [528, 342] width 87 height 20
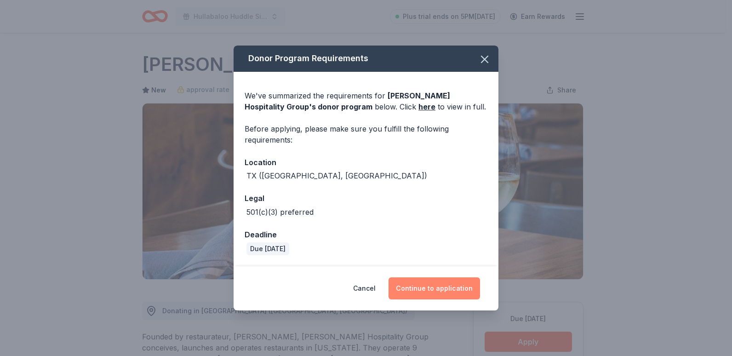
click at [431, 293] on button "Continue to application" at bounding box center [435, 288] width 92 height 22
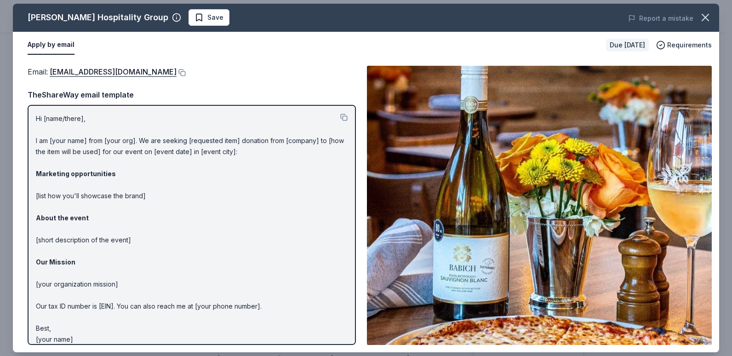
click at [76, 118] on p "Hi [name/there], I am [your name] from [your org]. We are seeking [requested it…" at bounding box center [192, 229] width 312 height 232
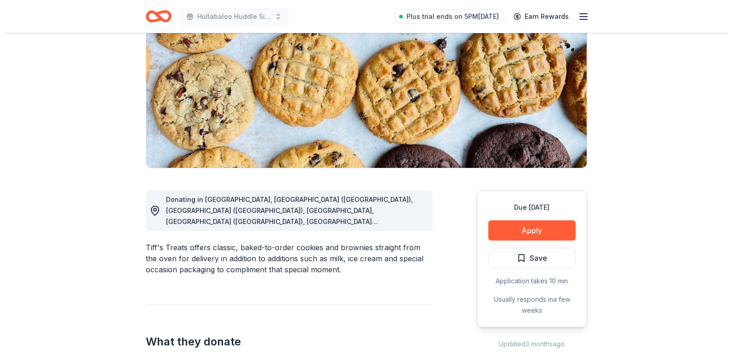
scroll to position [107, 0]
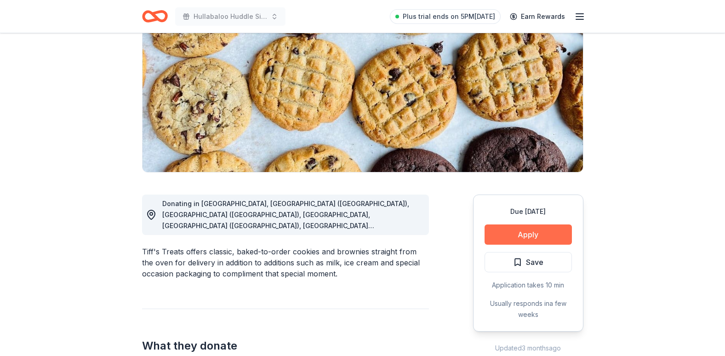
click at [534, 237] on button "Apply" at bounding box center [528, 234] width 87 height 20
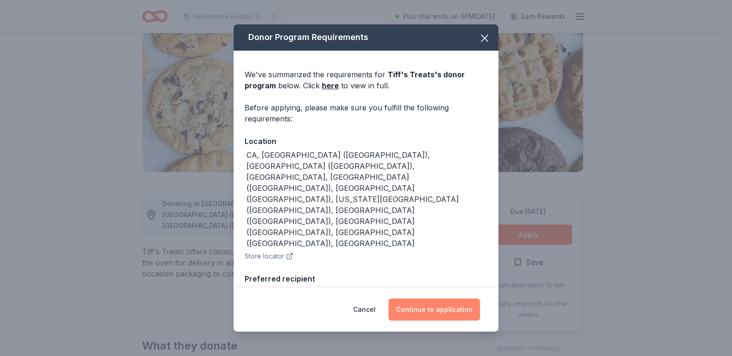
click at [428, 312] on button "Continue to application" at bounding box center [435, 309] width 92 height 22
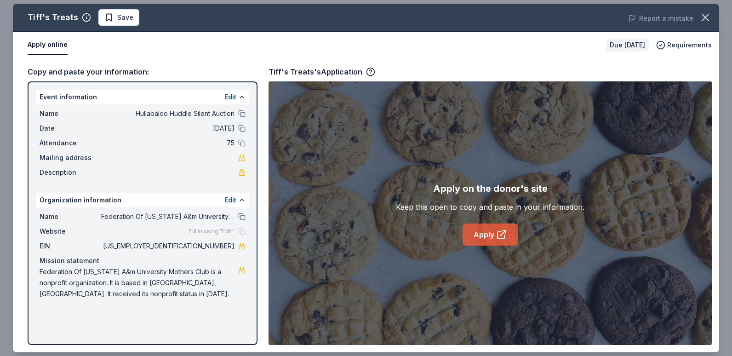
click at [470, 236] on link "Apply" at bounding box center [491, 235] width 56 height 22
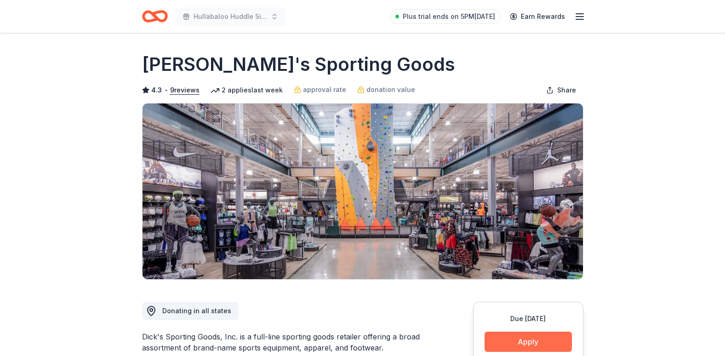
click at [511, 340] on button "Apply" at bounding box center [528, 342] width 87 height 20
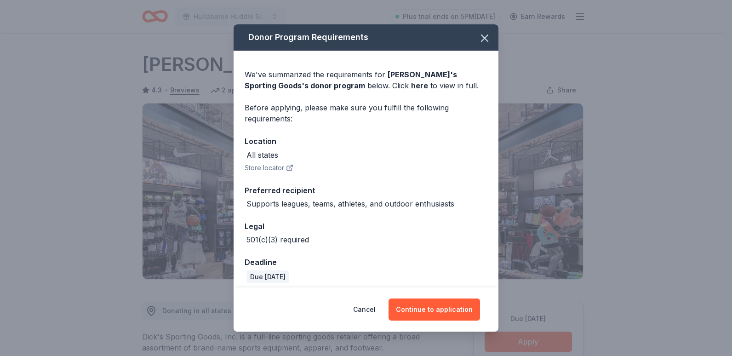
click at [434, 298] on div "Cancel Continue to application" at bounding box center [366, 309] width 265 height 44
click at [437, 308] on button "Continue to application" at bounding box center [435, 309] width 92 height 22
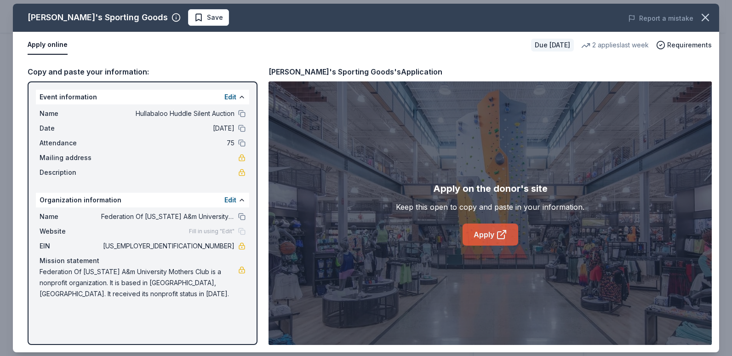
click at [491, 230] on link "Apply" at bounding box center [491, 235] width 56 height 22
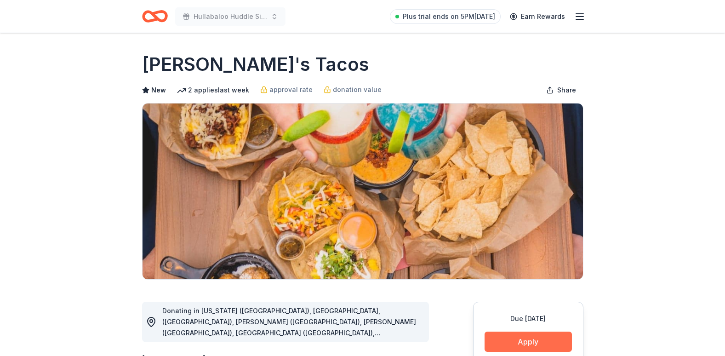
click at [522, 344] on button "Apply" at bounding box center [528, 342] width 87 height 20
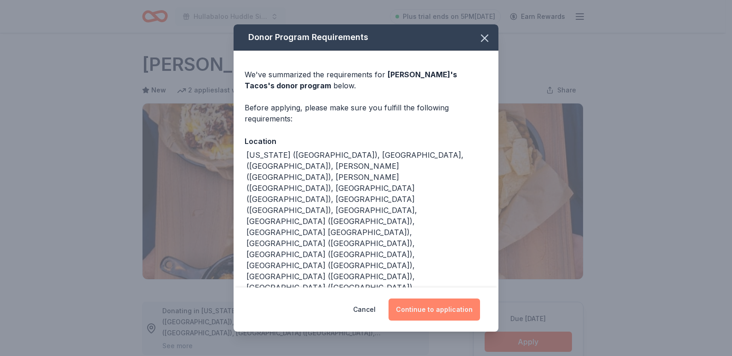
click at [453, 301] on button "Continue to application" at bounding box center [435, 309] width 92 height 22
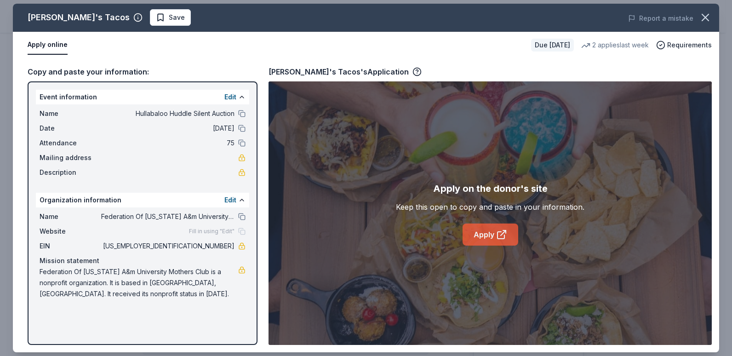
click at [490, 235] on link "Apply" at bounding box center [491, 235] width 56 height 22
click at [481, 232] on link "Apply" at bounding box center [491, 235] width 56 height 22
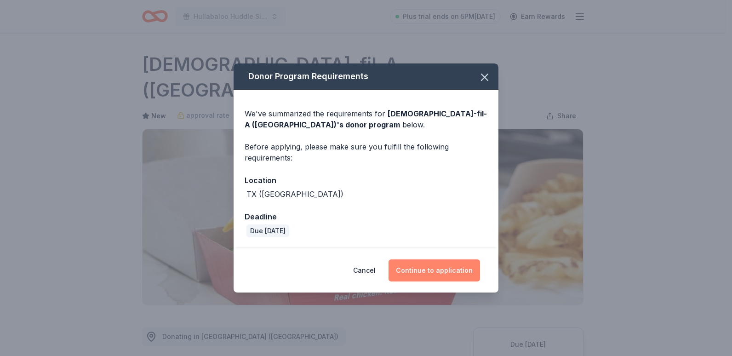
click at [426, 270] on button "Continue to application" at bounding box center [435, 270] width 92 height 22
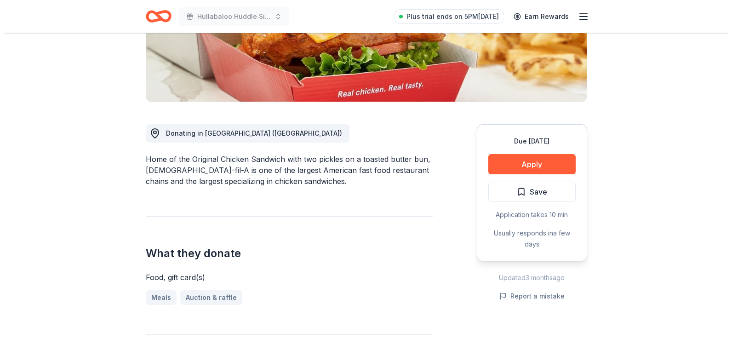
scroll to position [208, 0]
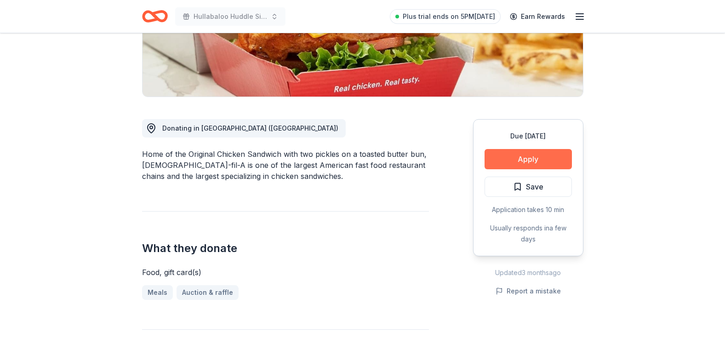
click at [532, 149] on button "Apply" at bounding box center [528, 159] width 87 height 20
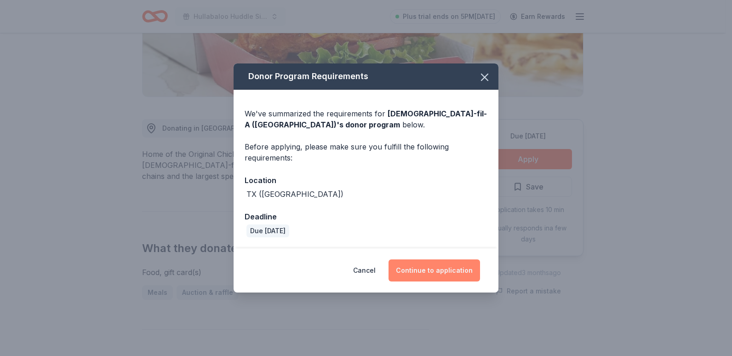
click at [436, 271] on button "Continue to application" at bounding box center [435, 270] width 92 height 22
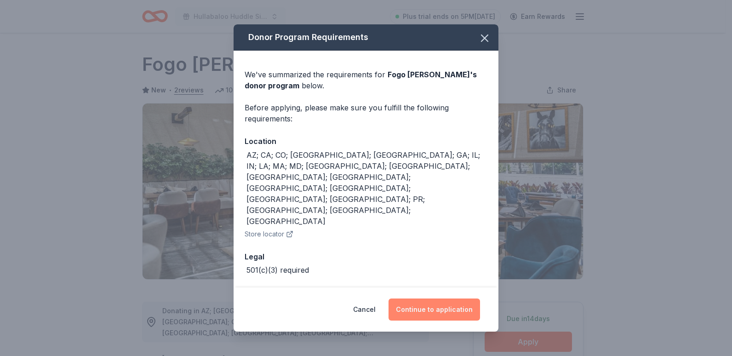
click at [444, 299] on button "Continue to application" at bounding box center [435, 309] width 92 height 22
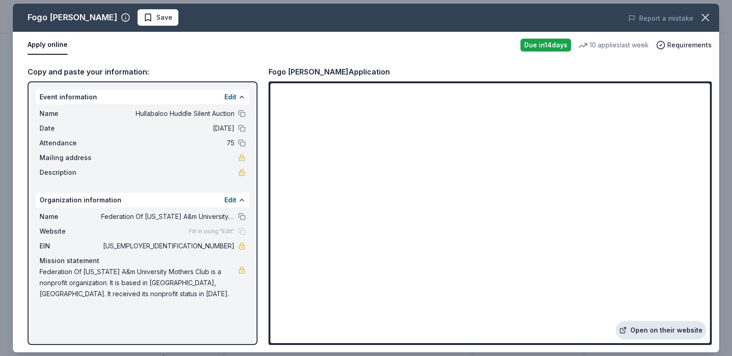
click at [654, 333] on link "Open on their website" at bounding box center [661, 330] width 91 height 18
